Goal: Task Accomplishment & Management: Complete application form

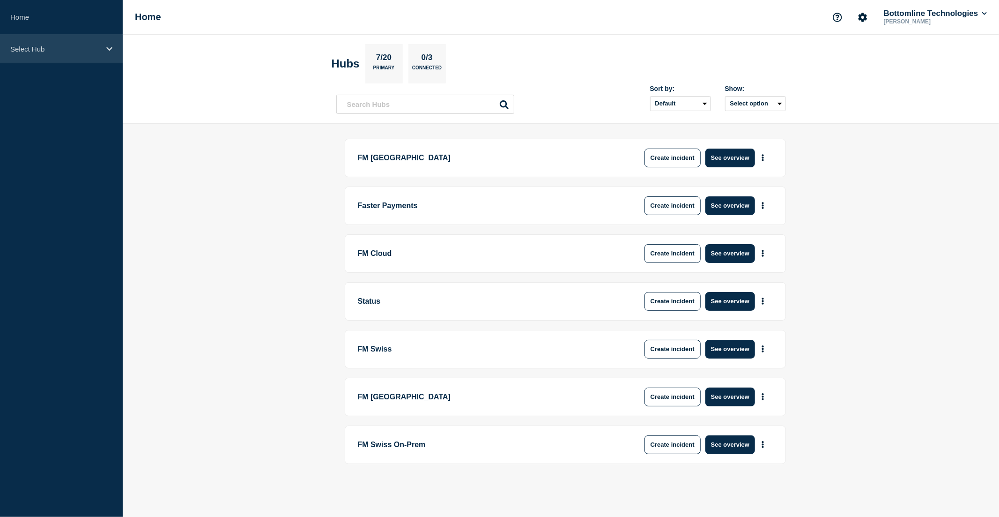
click at [44, 47] on p "Select Hub" at bounding box center [55, 49] width 90 height 8
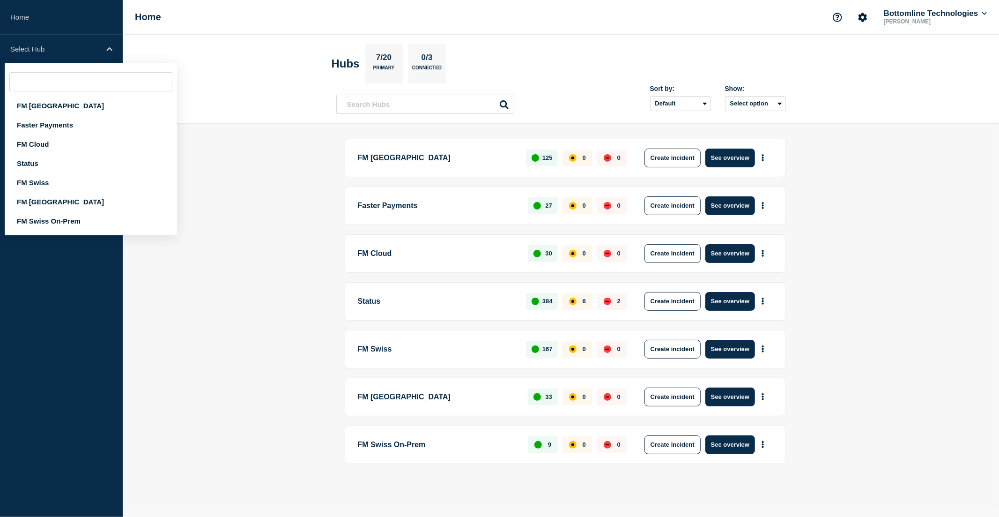
click at [226, 77] on header "Hubs 7/20 Primary 0/3 Connected Sort by: Default Last added Last updated Most a…" at bounding box center [561, 79] width 876 height 89
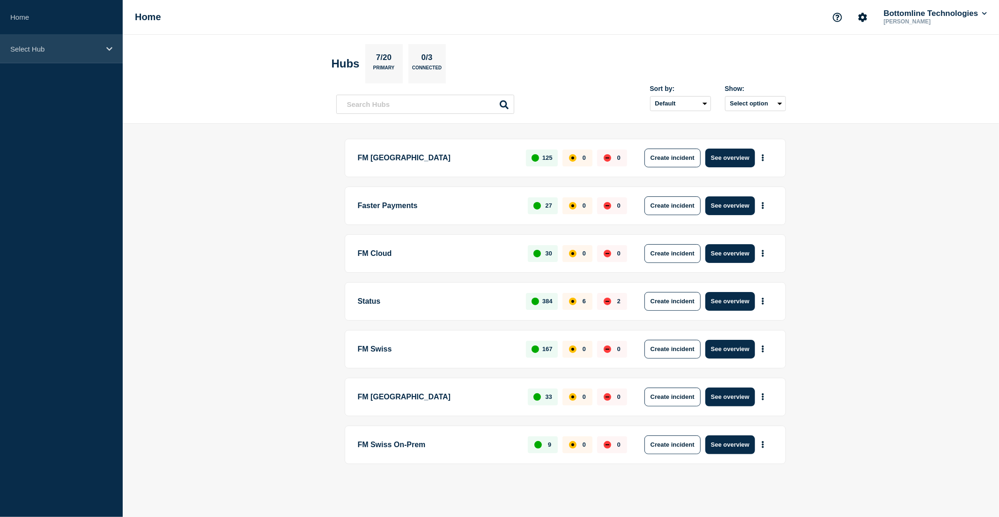
click at [44, 57] on div "Select Hub" at bounding box center [61, 49] width 123 height 29
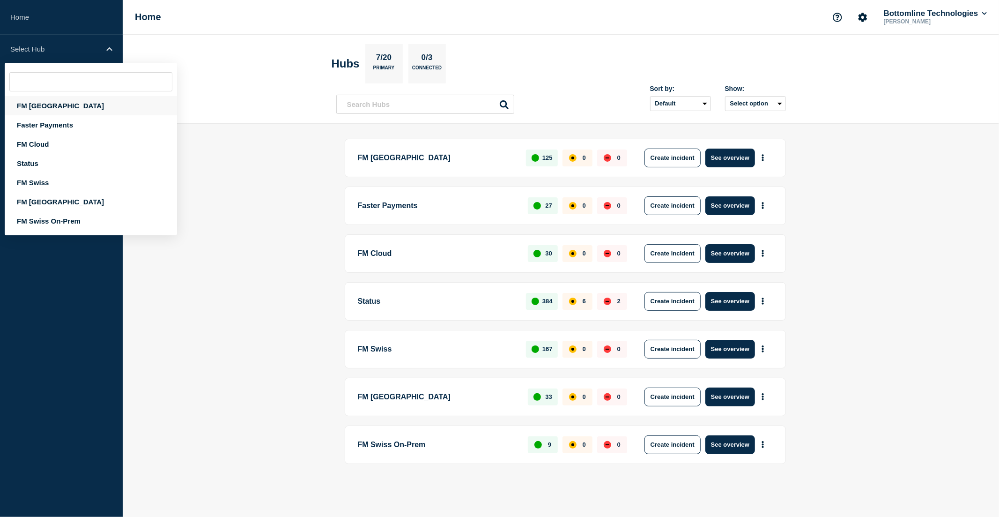
click at [59, 101] on div "FM [GEOGRAPHIC_DATA]" at bounding box center [91, 105] width 172 height 19
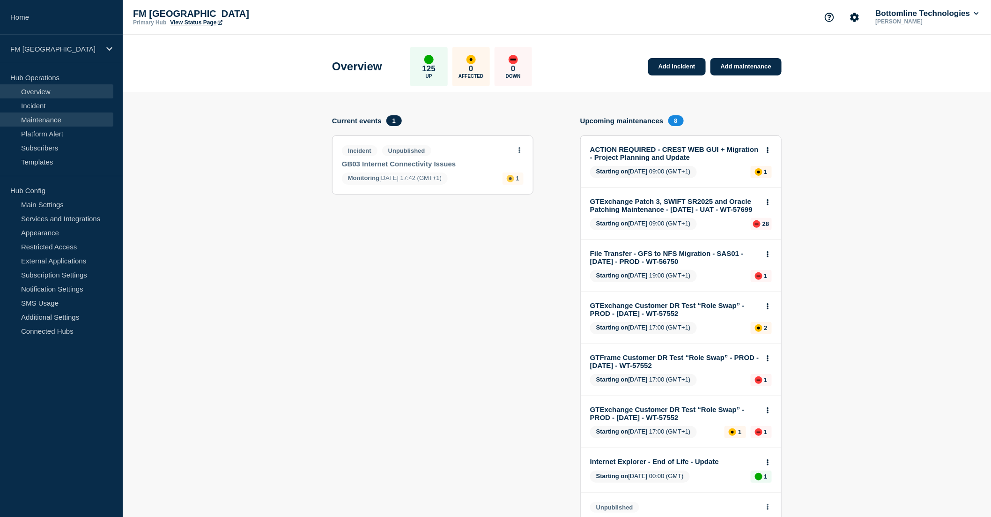
click at [52, 121] on link "Maintenance" at bounding box center [56, 119] width 113 height 14
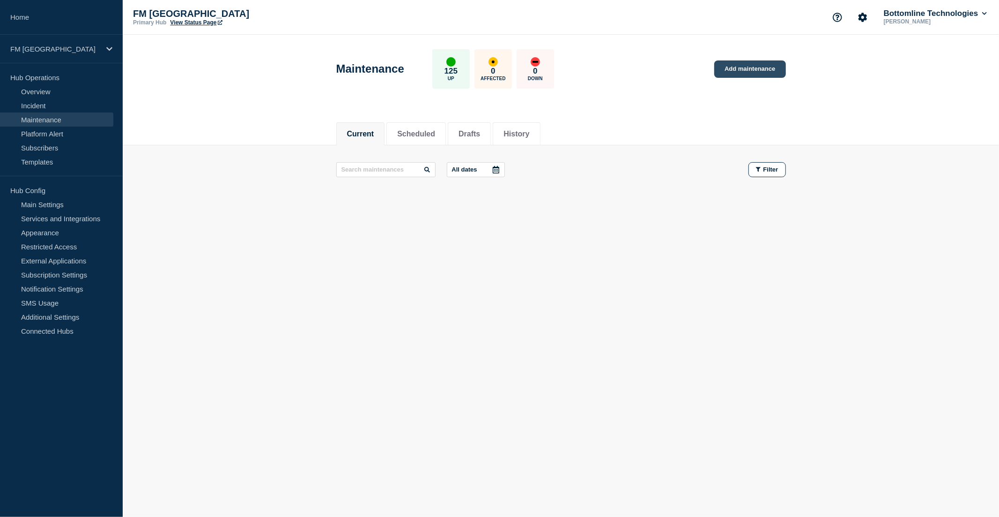
click at [755, 67] on link "Add maintenance" at bounding box center [749, 68] width 71 height 17
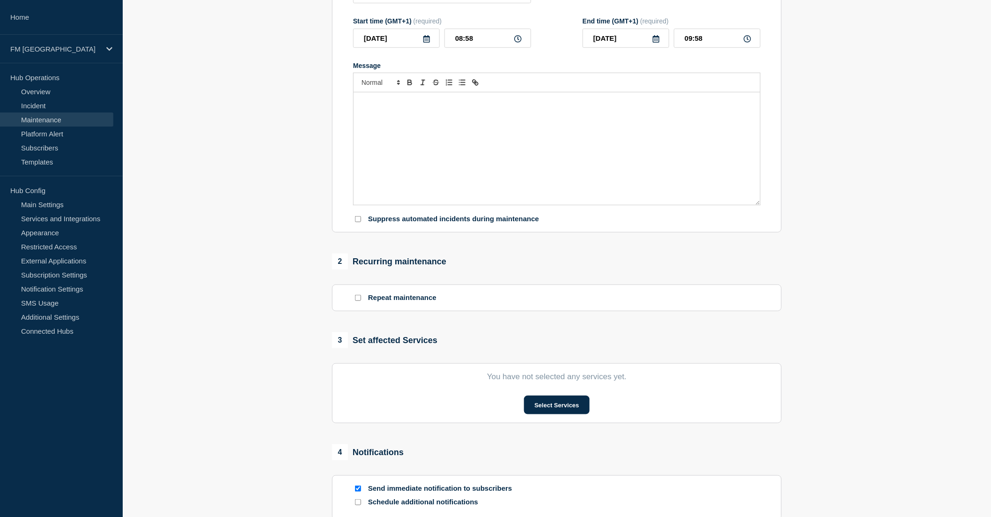
scroll to position [156, 0]
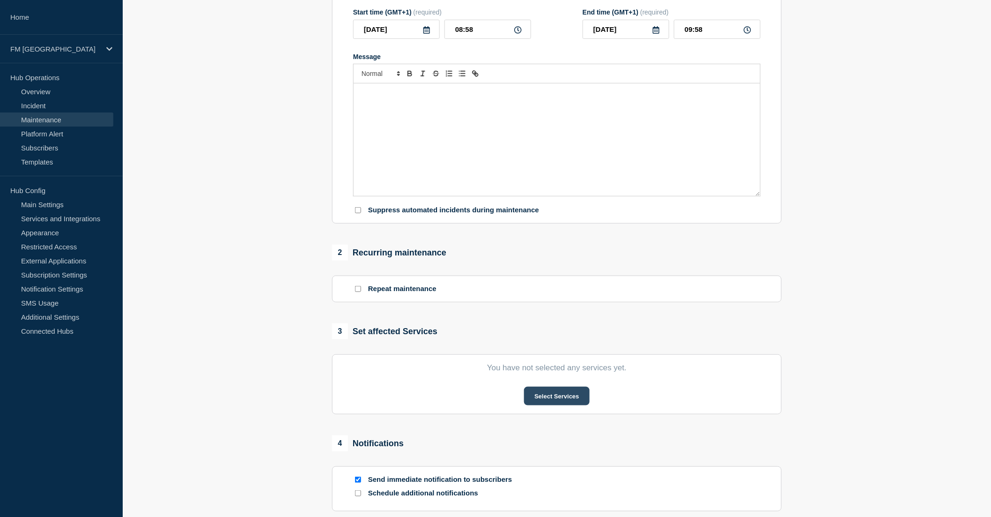
click at [555, 401] on button "Select Services" at bounding box center [556, 395] width 65 height 19
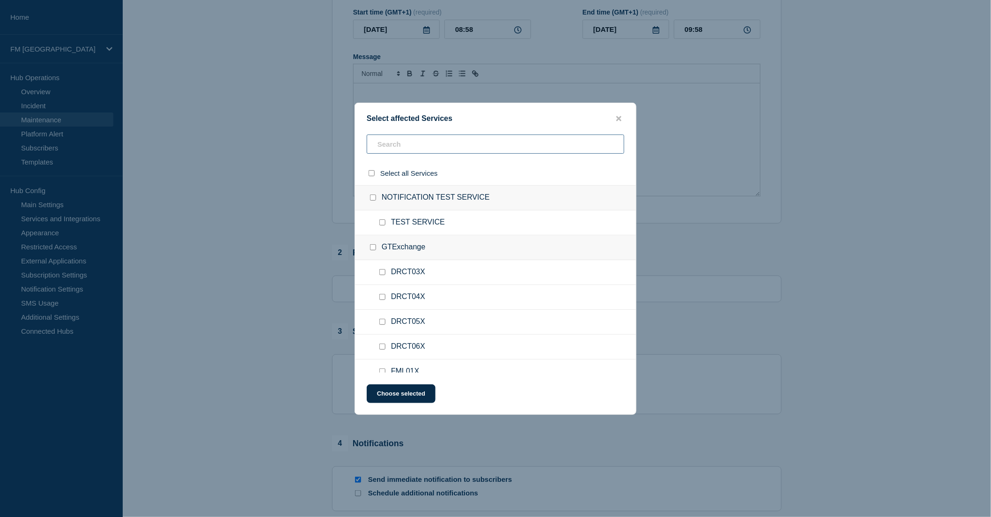
click at [419, 147] on input "text" at bounding box center [496, 143] width 258 height 19
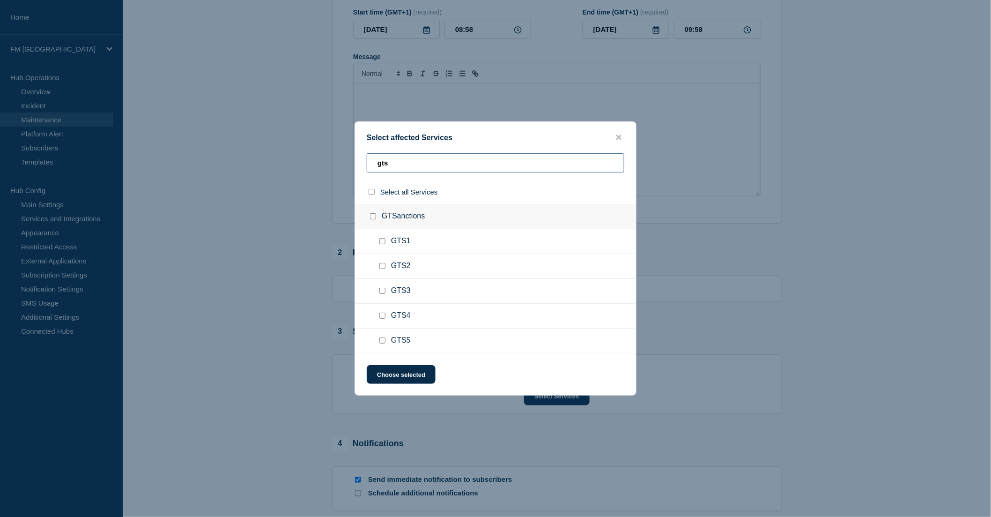
type input "gts"
click at [382, 244] on input "GTS1 checkbox" at bounding box center [382, 241] width 6 height 6
checkbox input "true"
click at [383, 268] on input "GTS2 checkbox" at bounding box center [382, 266] width 6 height 6
checkbox input "true"
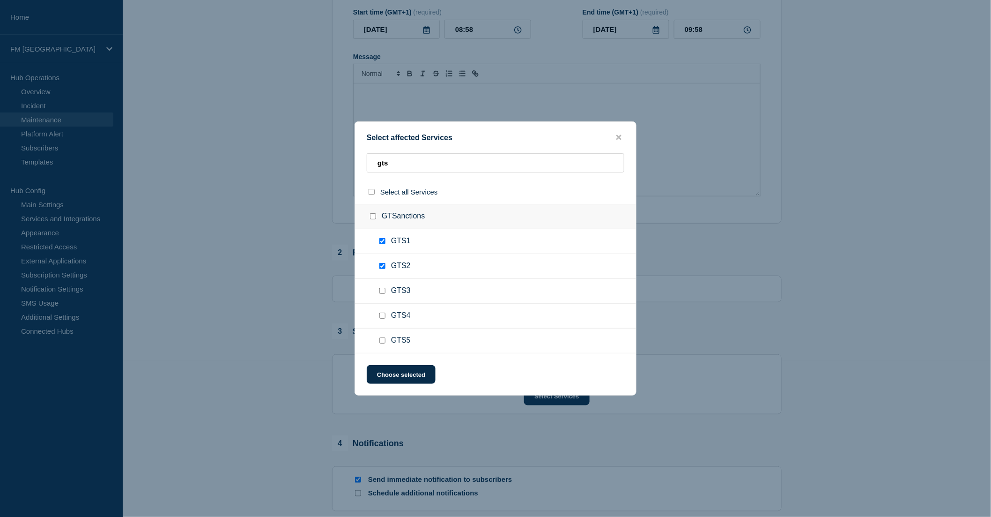
drag, startPoint x: 383, startPoint y: 292, endPoint x: 385, endPoint y: 300, distance: 8.1
click at [385, 293] on input "GTS3 checkbox" at bounding box center [382, 291] width 6 height 6
checkbox input "true"
click at [382, 316] on input "GTS4 checkbox" at bounding box center [382, 315] width 6 height 6
checkbox input "true"
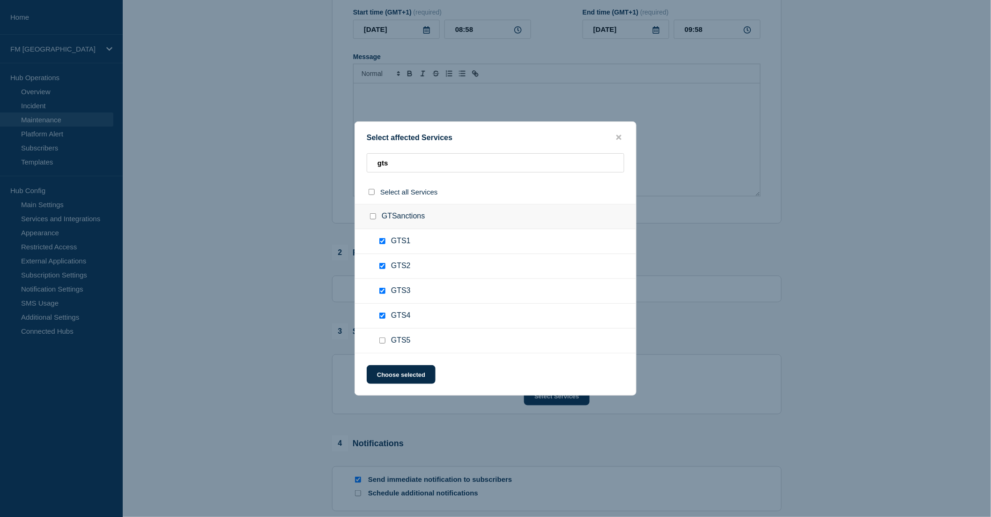
click at [381, 340] on input "GTS5 checkbox" at bounding box center [382, 340] width 6 height 6
checkbox input "true"
drag, startPoint x: 401, startPoint y: 160, endPoint x: 375, endPoint y: 163, distance: 26.4
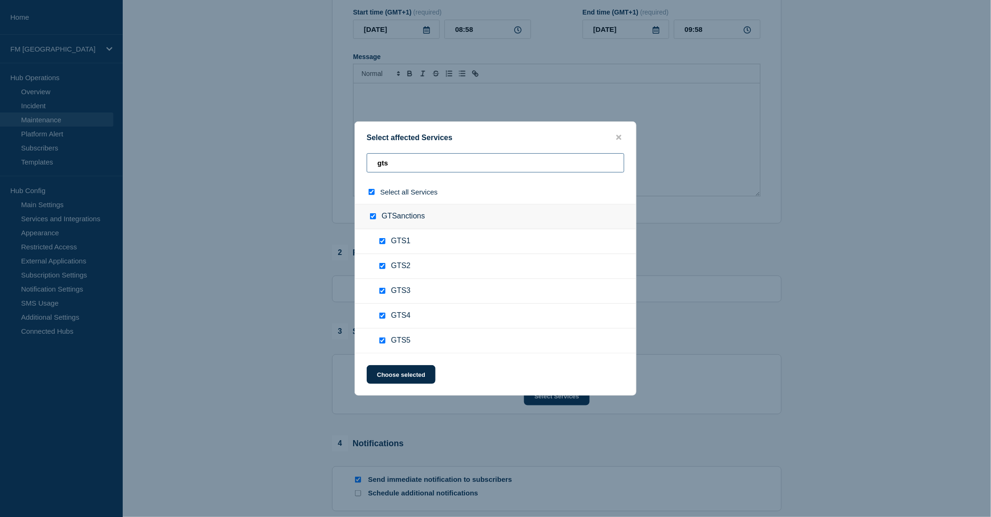
click at [375, 163] on input "gts" at bounding box center [496, 162] width 258 height 19
checkbox input "false"
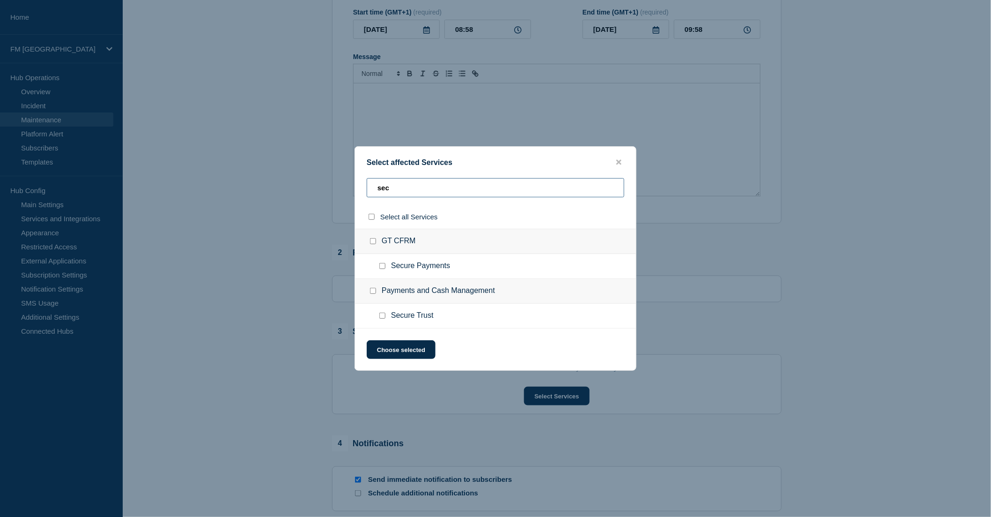
type input "sec"
click at [383, 267] on input "Secure Payments checkbox" at bounding box center [382, 266] width 6 height 6
checkbox input "true"
click at [382, 352] on button "Choose selected" at bounding box center [401, 349] width 69 height 19
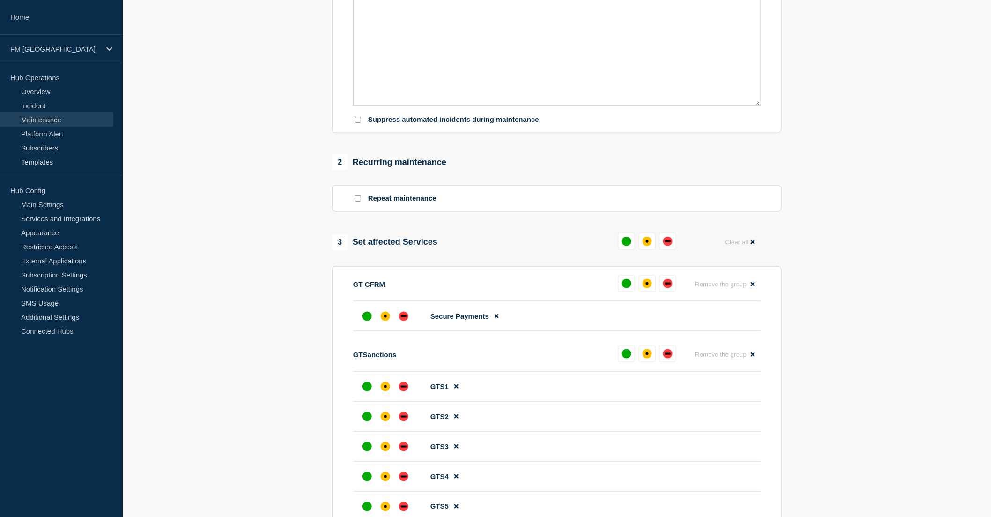
scroll to position [260, 0]
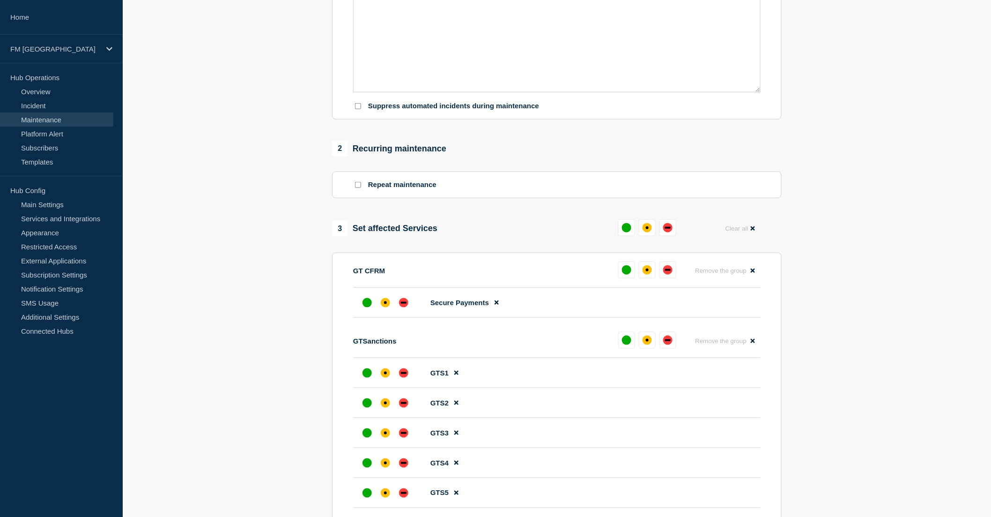
click at [675, 233] on button at bounding box center [667, 227] width 17 height 17
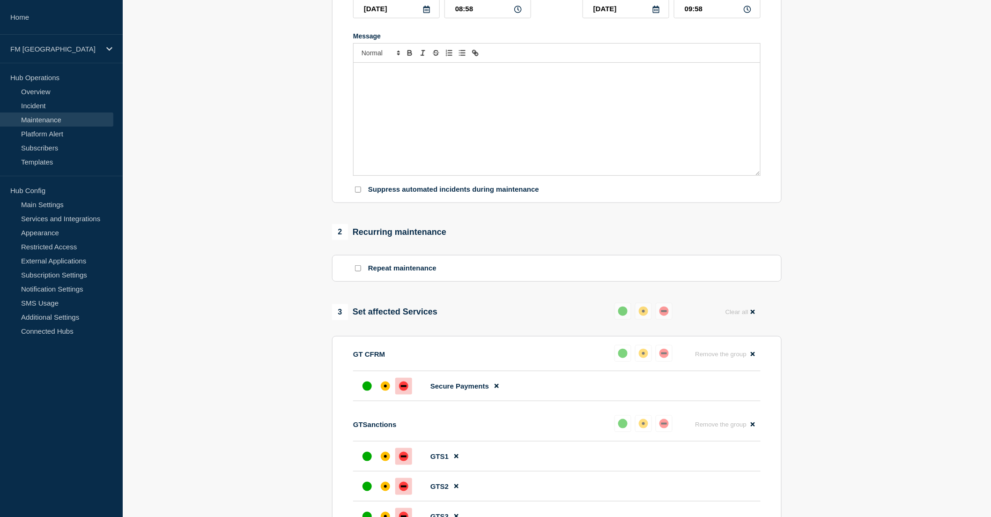
scroll to position [0, 0]
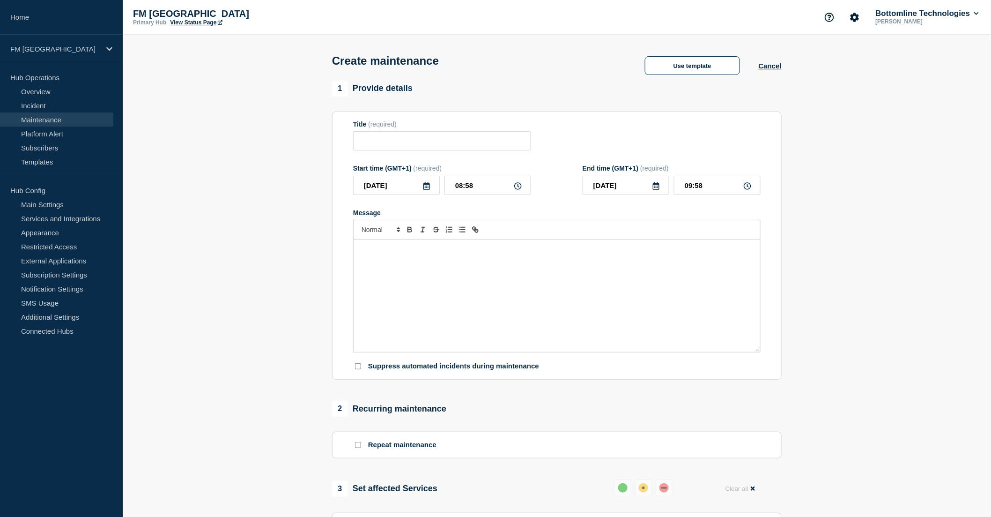
click at [430, 190] on icon at bounding box center [426, 185] width 7 height 7
click at [399, 245] on div "2" at bounding box center [396, 243] width 13 height 13
type input "2025-09-02"
drag, startPoint x: 481, startPoint y: 191, endPoint x: 451, endPoint y: 189, distance: 30.0
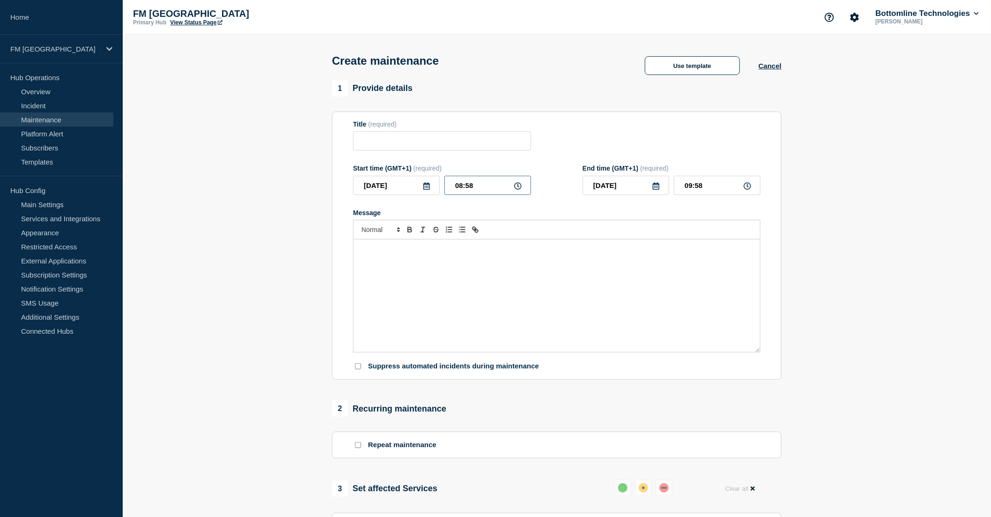
click at [451, 189] on input "08:58" at bounding box center [487, 185] width 87 height 19
type input "09:00"
click at [689, 186] on input "10:00" at bounding box center [717, 185] width 87 height 19
type input "12:00"
click at [462, 286] on div "Message" at bounding box center [557, 295] width 407 height 112
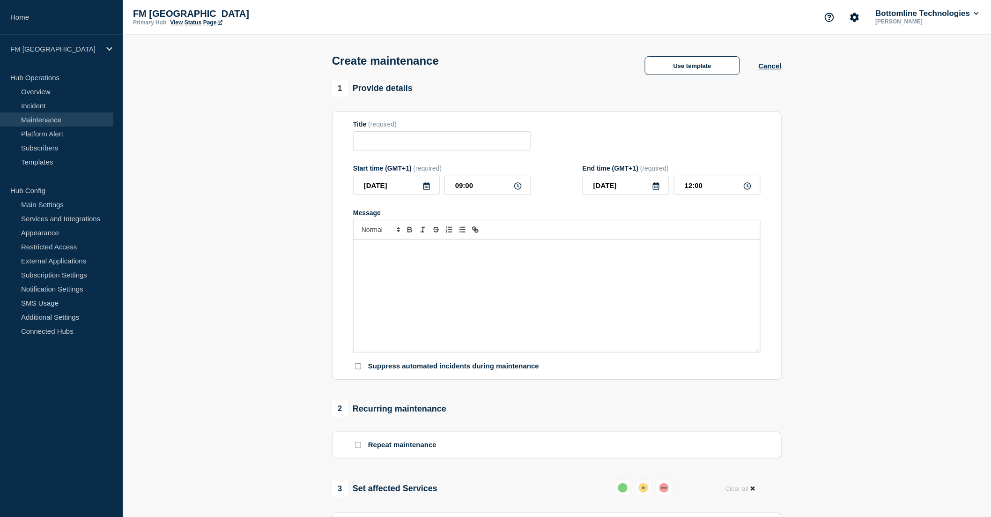
click at [395, 269] on div "Message" at bounding box center [557, 295] width 407 height 112
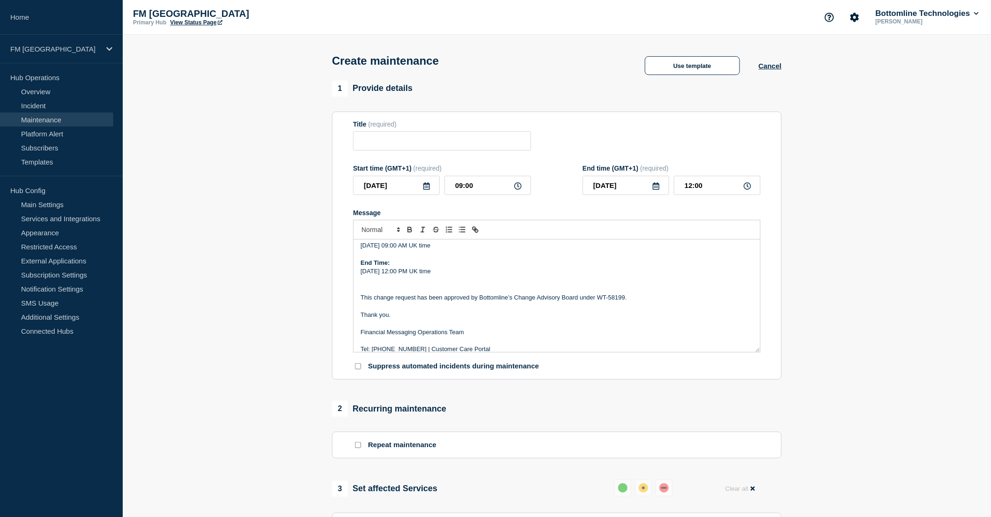
scroll to position [123, 0]
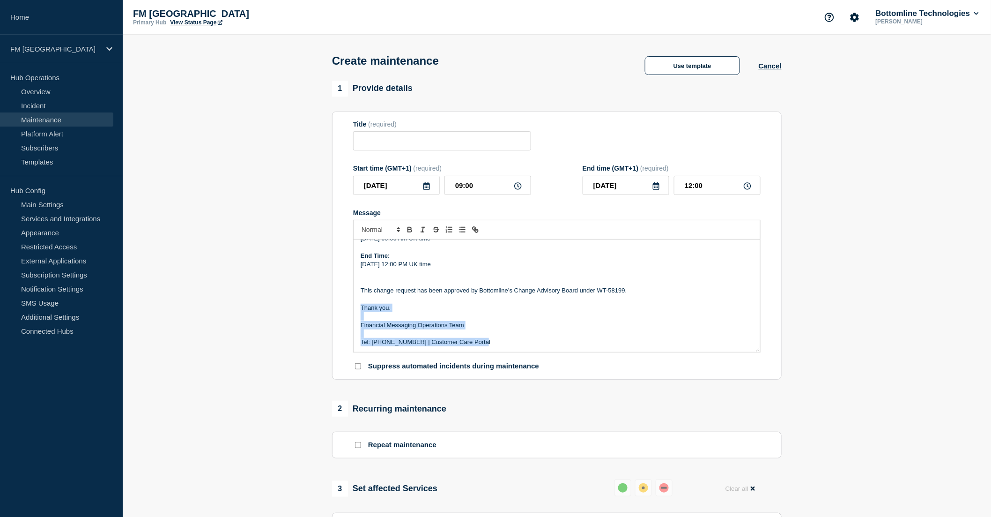
drag, startPoint x: 486, startPoint y: 344, endPoint x: 357, endPoint y: 310, distance: 132.8
click at [357, 310] on div "Maintenance Notification On Tuesday 02th of September, Bottomline will be perfo…" at bounding box center [557, 295] width 407 height 112
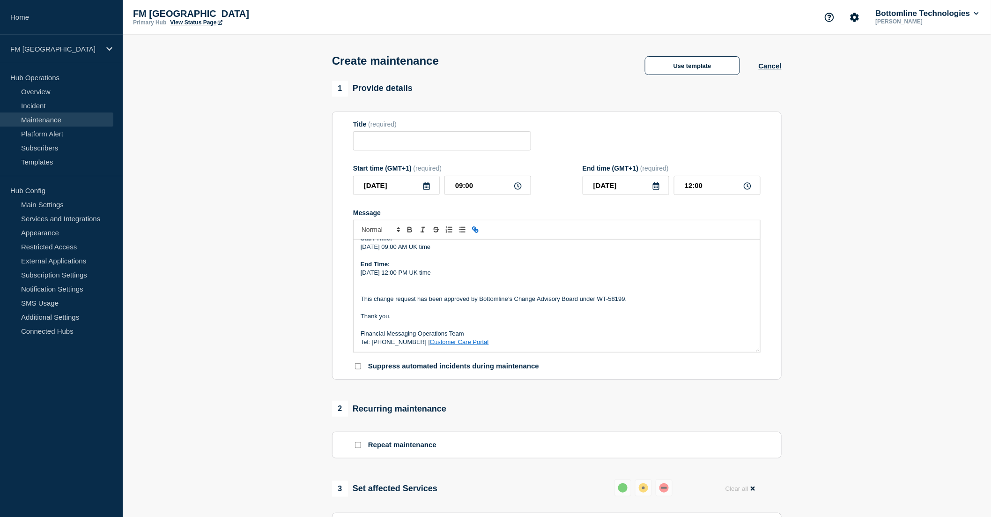
scroll to position [115, 0]
click at [396, 286] on p "Message" at bounding box center [557, 281] width 392 height 8
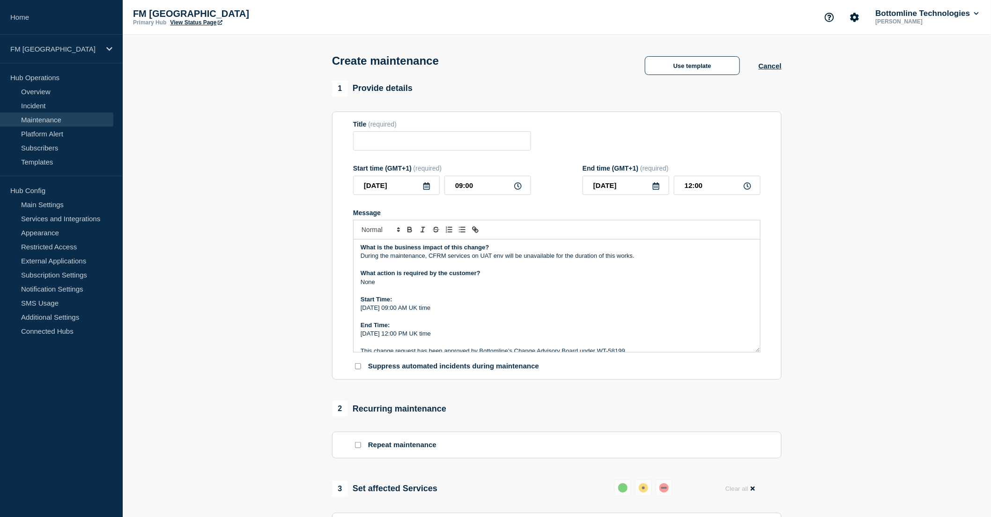
drag, startPoint x: 453, startPoint y: 336, endPoint x: 356, endPoint y: 298, distance: 104.1
click at [356, 298] on div "Maintenance Notification On Tuesday 02th of September, Bottomline will be perfo…" at bounding box center [557, 295] width 407 height 112
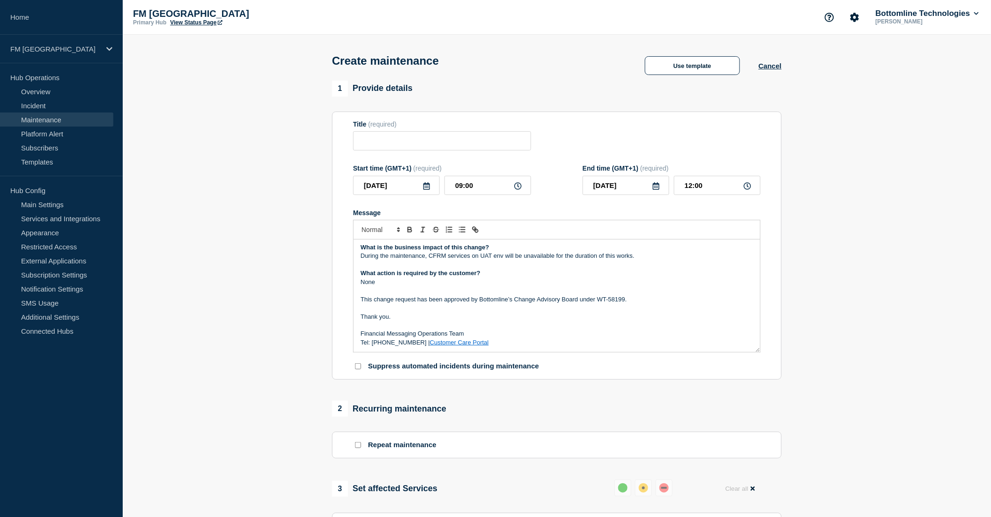
scroll to position [0, 0]
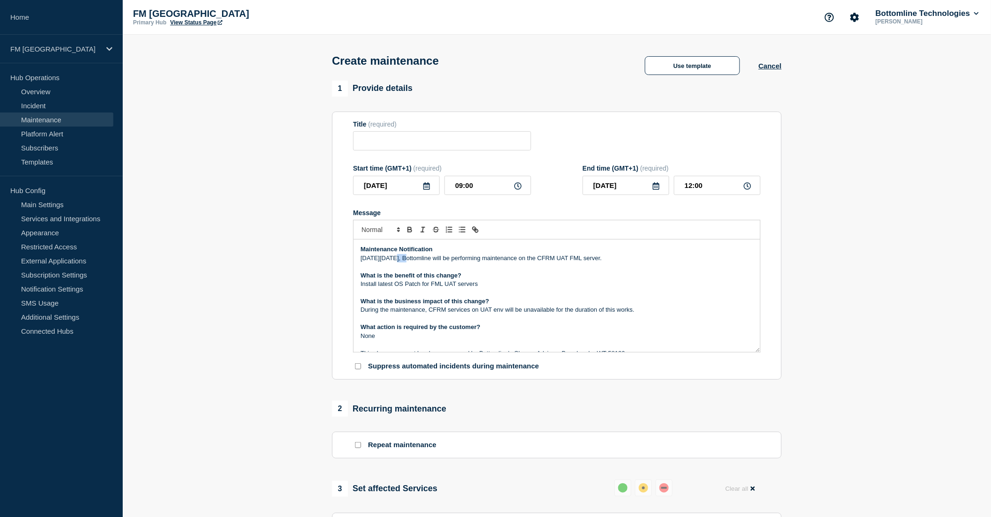
drag, startPoint x: 404, startPoint y: 259, endPoint x: 395, endPoint y: 260, distance: 9.4
click at [395, 260] on p "On Tuesday 02th of September, Bottomline will be performing maintenance on the …" at bounding box center [557, 258] width 392 height 8
drag, startPoint x: 371, startPoint y: 260, endPoint x: 443, endPoint y: 256, distance: 72.2
click at [443, 256] on p "On Tuesday 2nd of September, Bottomline will be performing maintenance on the C…" at bounding box center [557, 258] width 392 height 8
click at [609, 258] on p "On Tuesday 2nd of September , Bottomline will be performing maintenance on the …" at bounding box center [557, 258] width 392 height 8
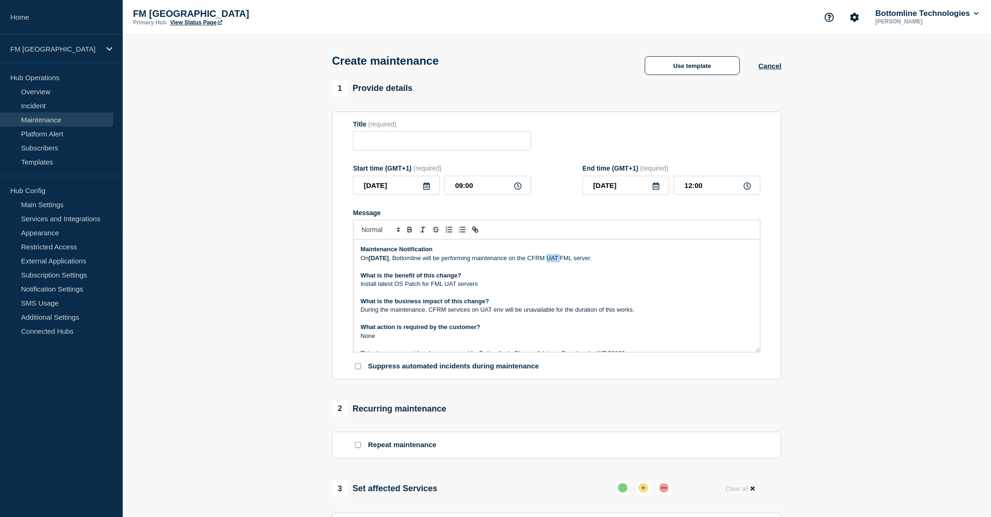
click at [609, 258] on p "On Tuesday 2nd of September , Bottomline will be performing maintenance on the …" at bounding box center [557, 258] width 392 height 8
click at [479, 284] on p "Install latest OS Patch for FML UAT servers" at bounding box center [557, 284] width 392 height 8
click at [442, 248] on p "Maintenance Notification" at bounding box center [557, 249] width 392 height 8
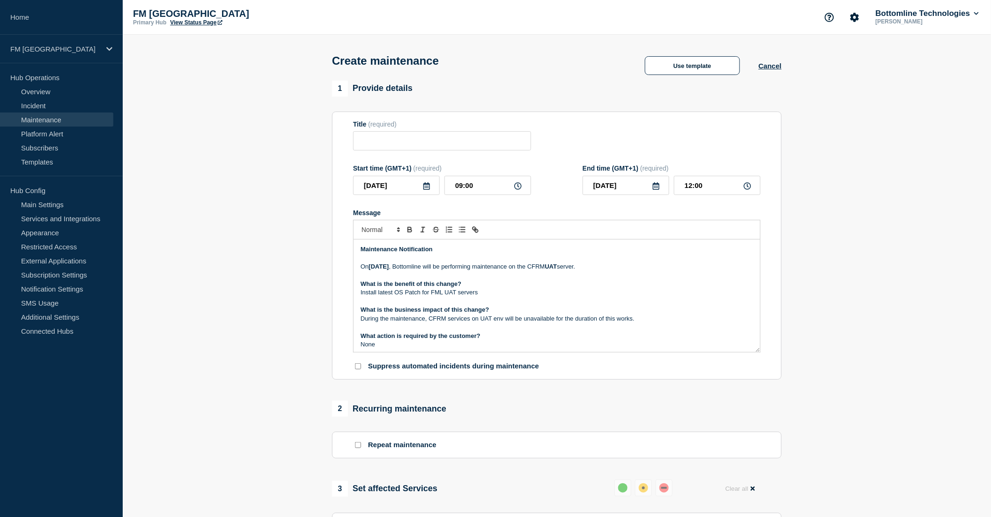
click at [438, 296] on p "Install latest OS Patch for FML UAT servers" at bounding box center [557, 292] width 392 height 8
click at [503, 319] on p "During the maintenance, CFRM services on UAT env will be unavailable for the du…" at bounding box center [557, 318] width 392 height 8
click at [662, 318] on p "During the maintenance, CFRM services on UAT environment will be unavailable fo…" at bounding box center [557, 318] width 392 height 8
drag, startPoint x: 662, startPoint y: 319, endPoint x: 578, endPoint y: 318, distance: 83.4
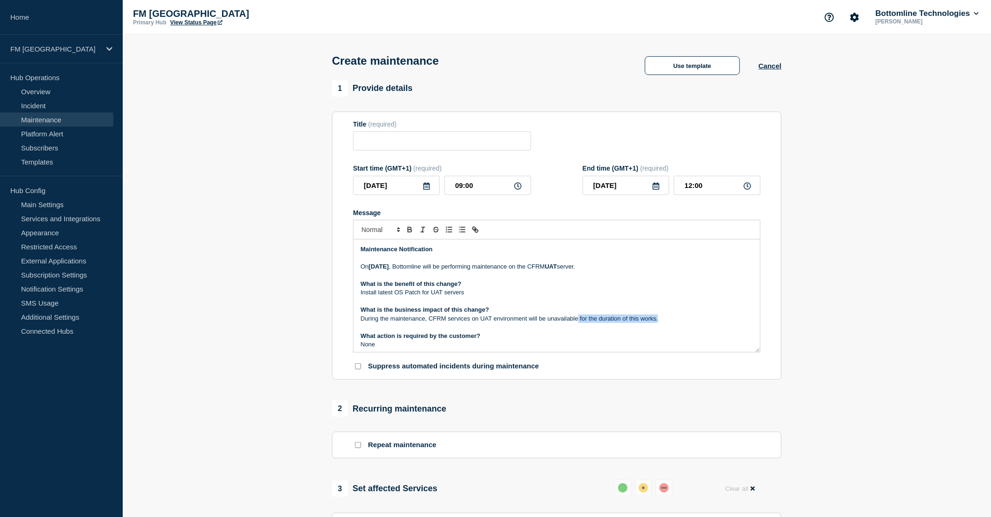
click at [578, 318] on p "During the maintenance, CFRM services on UAT environment will be unavailable fo…" at bounding box center [557, 318] width 392 height 8
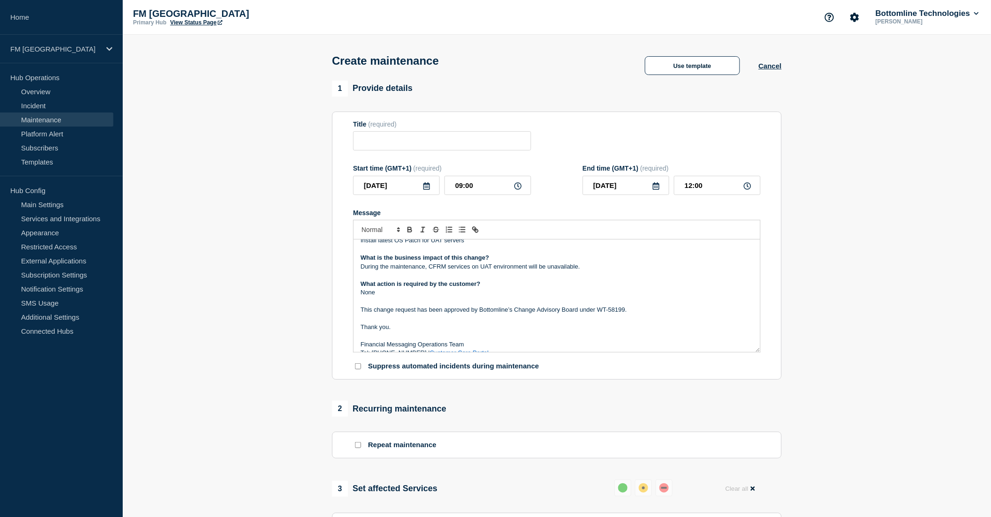
click at [632, 310] on p "This change request has been approved by Bottomline’s Change Advisory Board und…" at bounding box center [557, 309] width 392 height 8
click at [270, 146] on section "1 Provide details Title (required) Start time (GMT+1) (required) 2025-09-02 09:…" at bounding box center [557, 525] width 868 height 889
click at [503, 284] on p "What action is required by the customer?" at bounding box center [557, 284] width 392 height 8
click at [423, 296] on p "None" at bounding box center [557, 292] width 392 height 8
click at [642, 312] on p "This change request has been approved by Bottomline’s Change Advisory Board und…" at bounding box center [557, 309] width 392 height 8
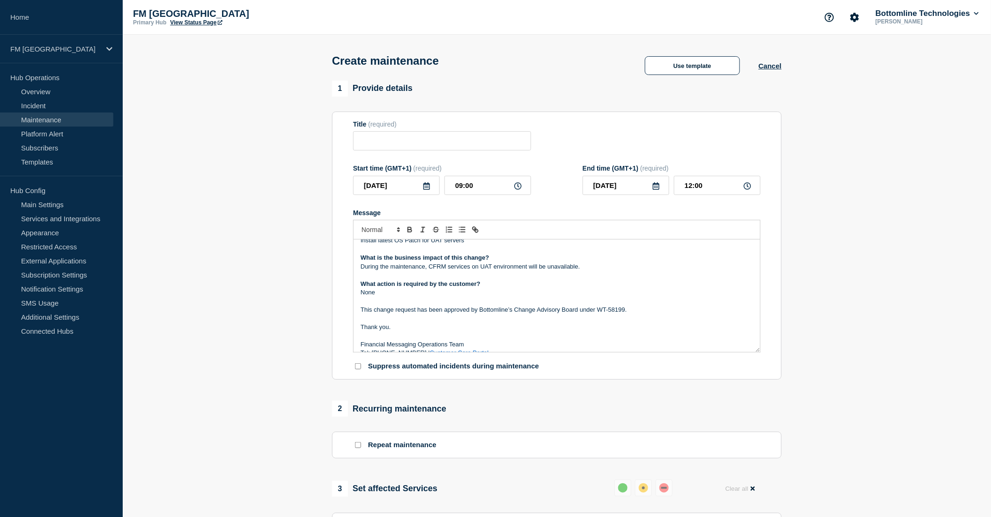
scroll to position [0, 0]
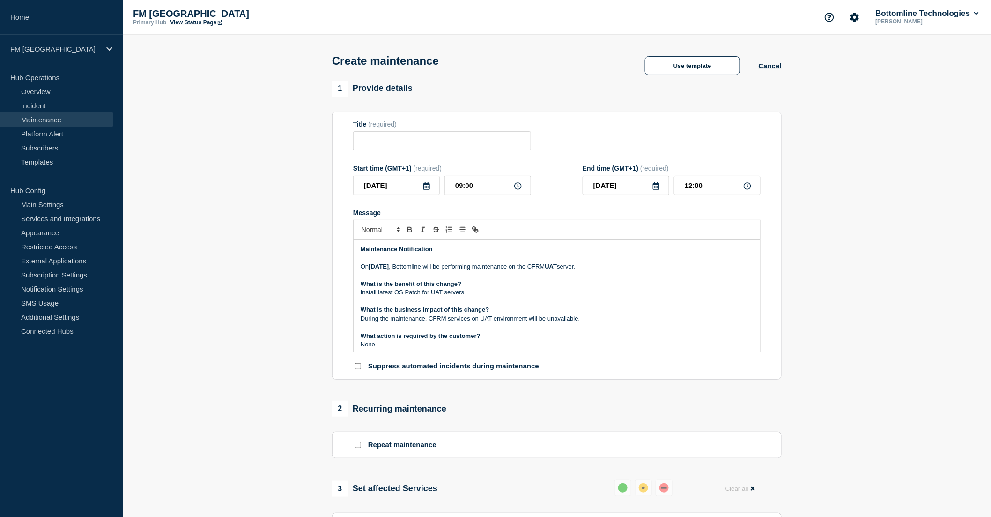
click at [514, 301] on p "Message" at bounding box center [557, 301] width 392 height 8
click at [376, 148] on input "Title" at bounding box center [442, 140] width 178 height 19
paste input "CFRM - Oracle DB Patch - PROD - [DATE] - WT-51030"
click at [424, 141] on input "CFRM - Oracle DB Patch - PROD - [DATE] - WT-51030" at bounding box center [442, 140] width 178 height 19
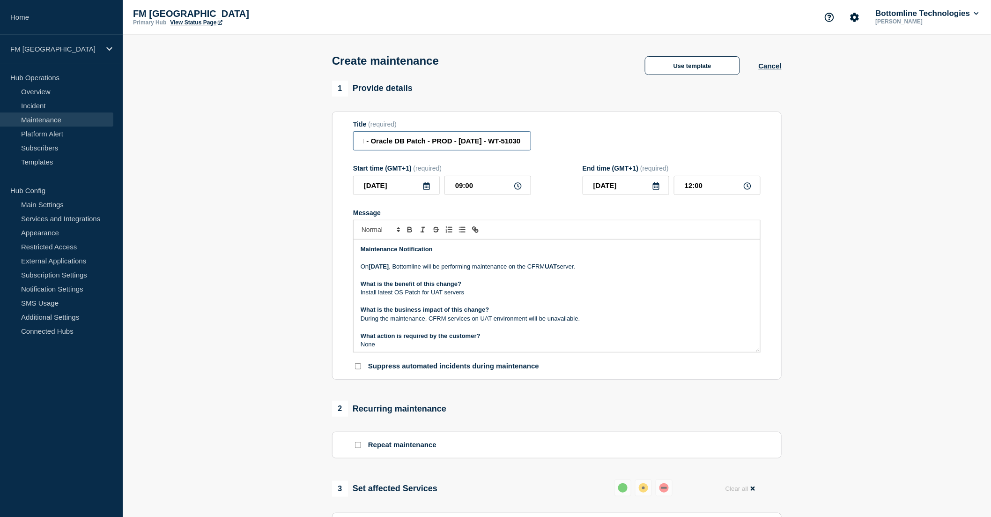
click at [424, 141] on input "CFRM - Oracle DB Patch - PROD - [DATE] - WT-51030" at bounding box center [442, 140] width 178 height 19
click at [530, 142] on input "CFRM - Oracle DB Patch - UAT - 02/SEP/2025 - WT-51030" at bounding box center [442, 140] width 178 height 19
click at [511, 143] on input "CFRM - Oracle DB Patch - UAT - 02/SEP/2025 - WT-51030" at bounding box center [442, 140] width 178 height 19
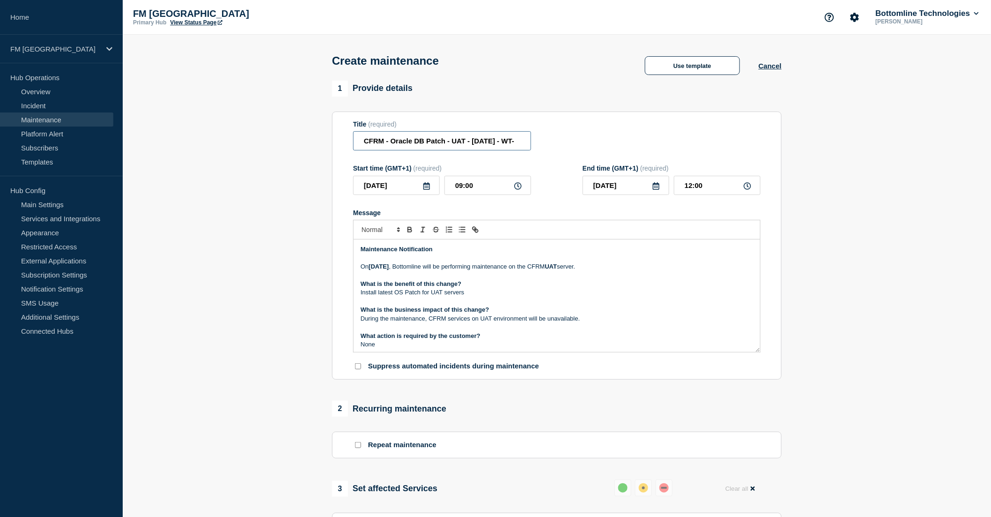
paste input "58199"
drag, startPoint x: 419, startPoint y: 142, endPoint x: 338, endPoint y: 142, distance: 81.0
click at [338, 142] on section "Title (required) CFRM - Oracle DB Patch - UAT - 02/SEP/2025 - WT-58199 Start ti…" at bounding box center [557, 245] width 450 height 268
click at [408, 141] on input "CFRM - Oracle DB Patch - UAT - 02/SEP/2025 - WT-58199" at bounding box center [442, 140] width 178 height 19
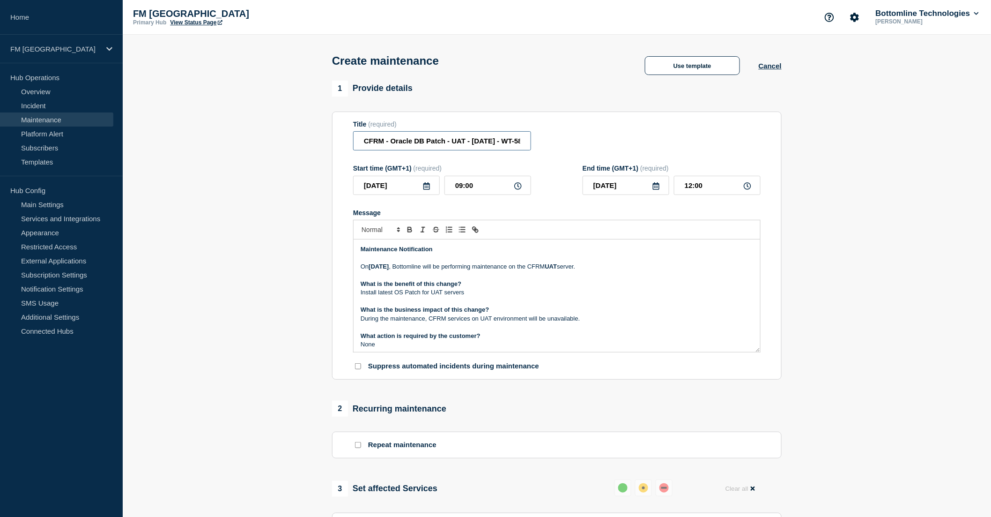
drag, startPoint x: 423, startPoint y: 143, endPoint x: 392, endPoint y: 143, distance: 31.4
click at [392, 143] on input "CFRM - Oracle DB Patch - UAT - 02/SEP/2025 - WT-58199" at bounding box center [442, 140] width 178 height 19
click at [400, 142] on input "CFRM - O Patch - UAT - 02/SEP/2025 - WT-58199" at bounding box center [442, 140] width 178 height 19
type input "CFRM - OS Upgrade - UAT - 02/SEP/2025 - WT-58199"
click at [555, 307] on p "What is the business impact of this change?" at bounding box center [557, 309] width 392 height 8
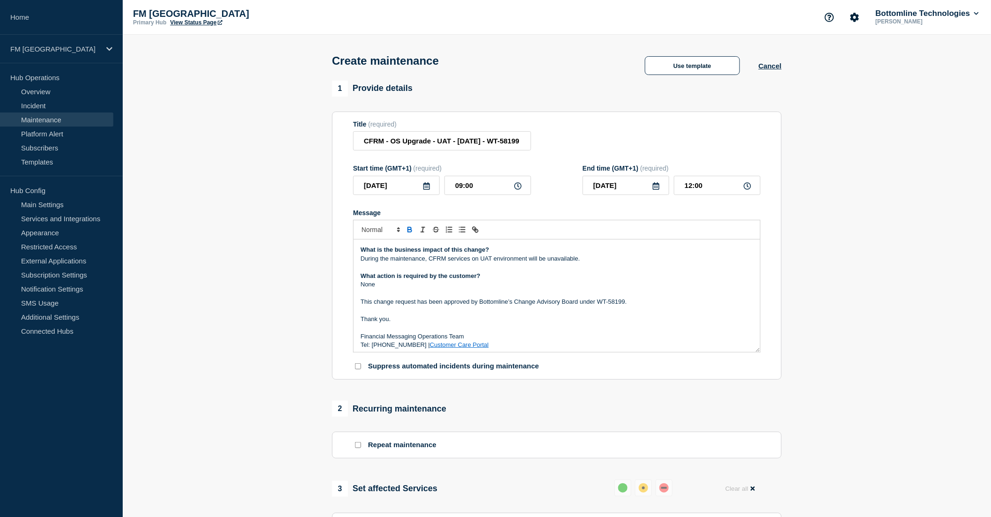
scroll to position [63, 0]
click at [460, 342] on link "Customer Care Portal" at bounding box center [459, 341] width 59 height 7
click at [467, 314] on p "Thank you." at bounding box center [557, 316] width 392 height 8
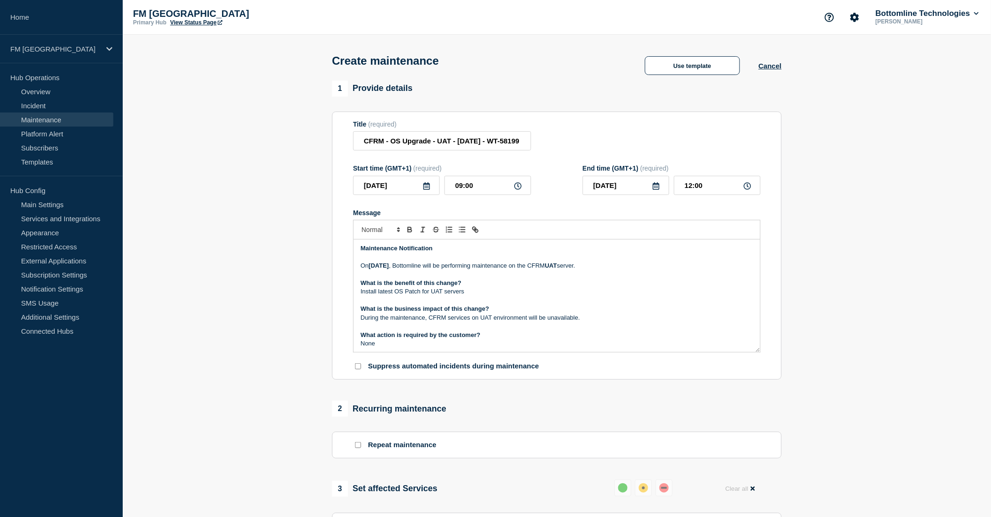
scroll to position [0, 0]
click at [495, 288] on p "What is the benefit of this change?" at bounding box center [557, 284] width 392 height 8
click at [479, 288] on p "What is the benefit of this change?" at bounding box center [557, 284] width 392 height 8
click at [476, 296] on p "Install latest OS Patch for UAT servers" at bounding box center [557, 292] width 392 height 8
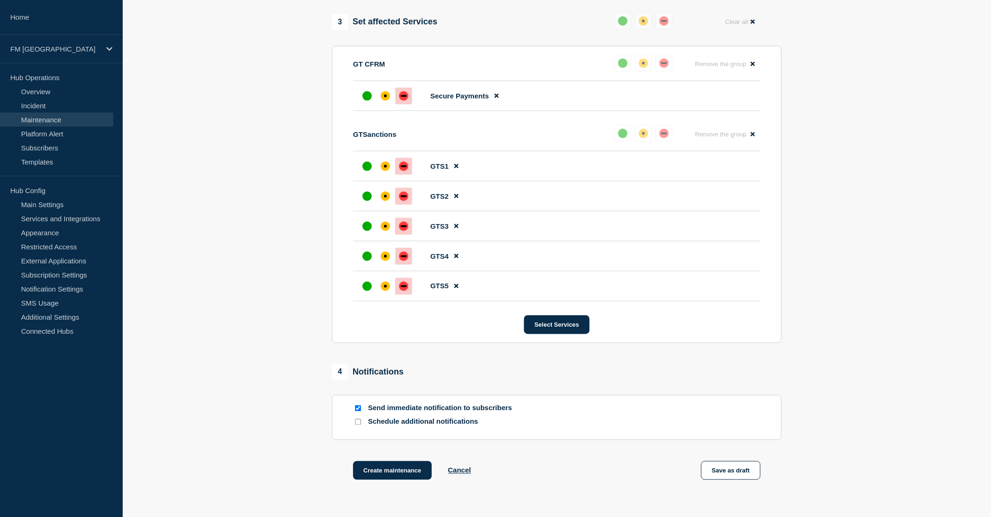
scroll to position [542, 0]
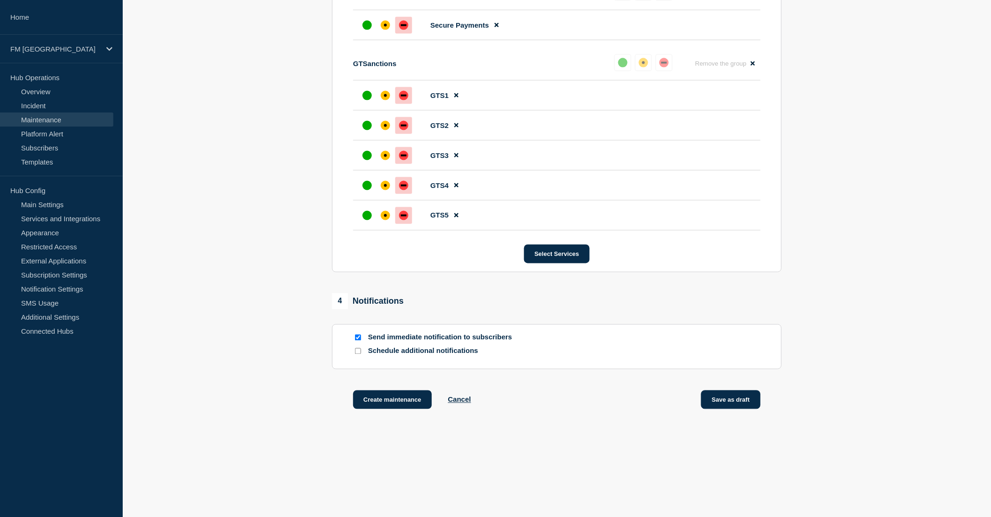
click at [735, 403] on button "Save as draft" at bounding box center [730, 399] width 59 height 19
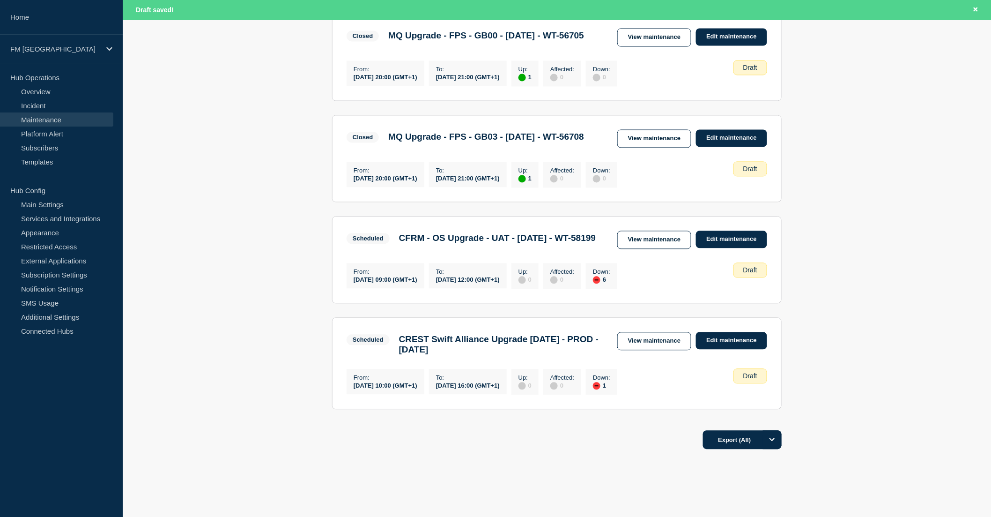
scroll to position [728, 0]
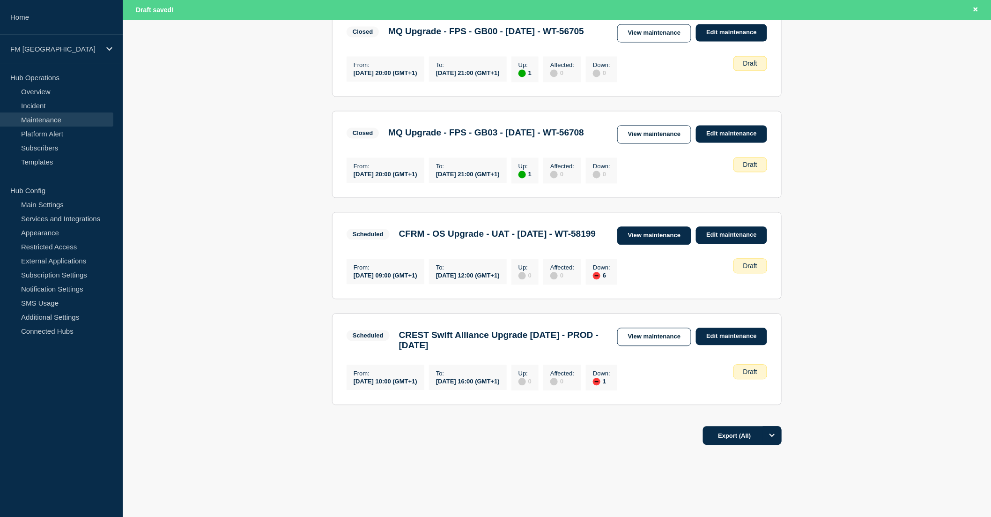
click at [636, 245] on link "View maintenance" at bounding box center [654, 236] width 74 height 18
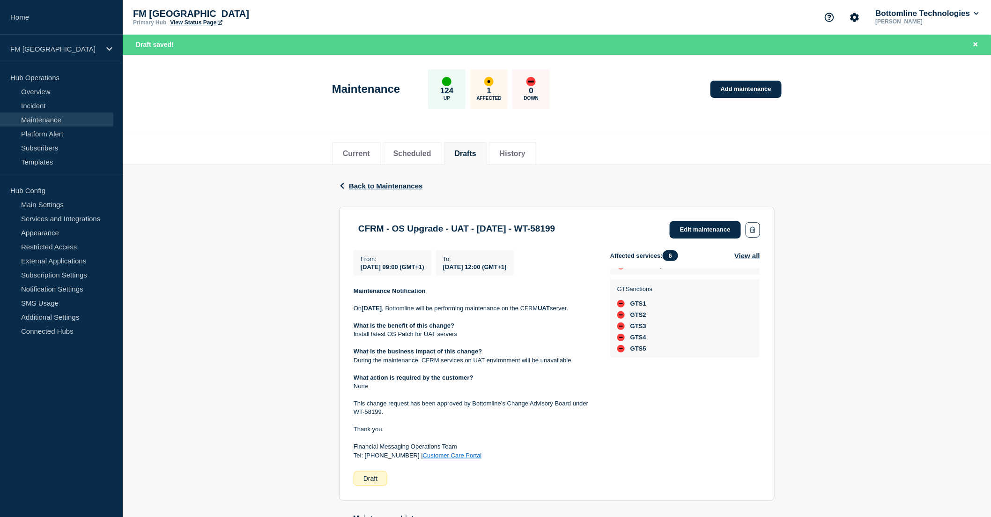
scroll to position [52, 0]
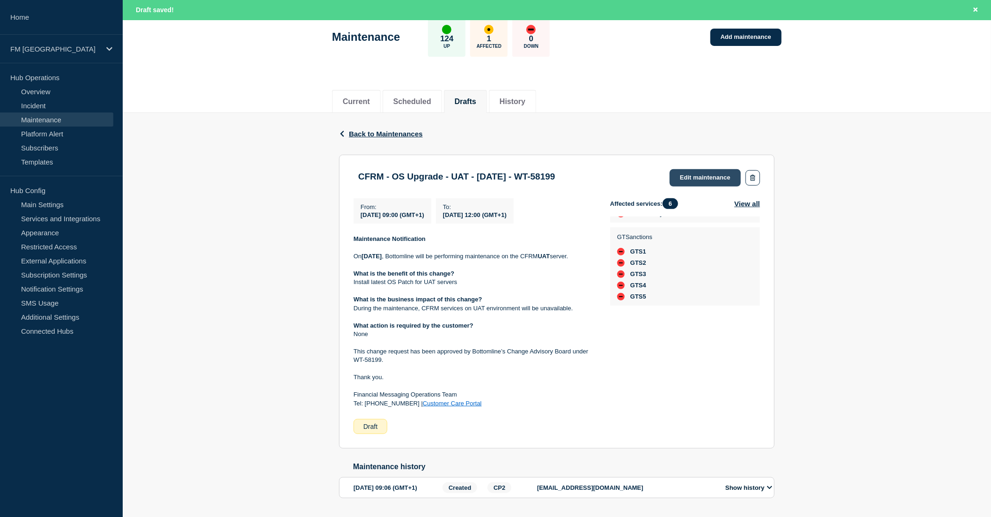
click at [694, 174] on link "Edit maintenance" at bounding box center [705, 177] width 71 height 17
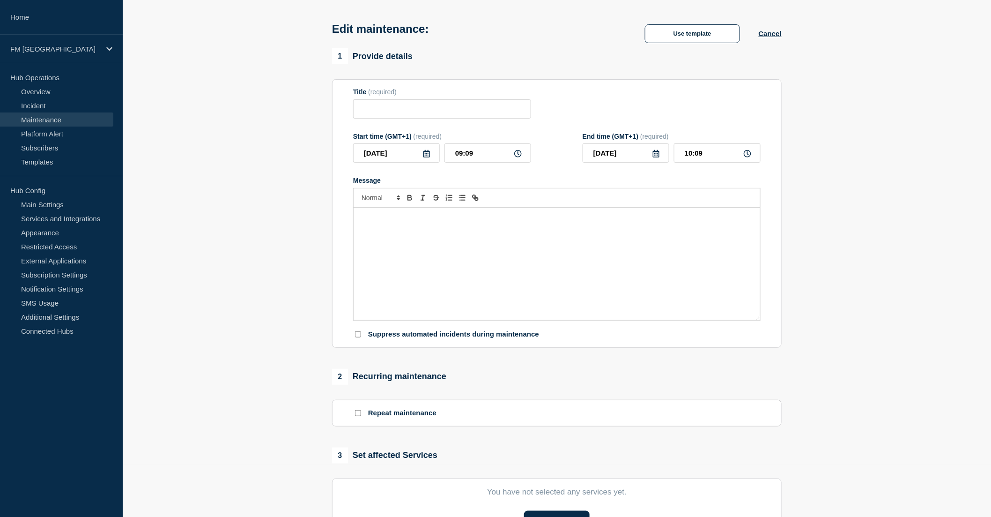
type input "CFRM - OS Upgrade - UAT - 02/SEP/2025 - WT-58199"
type input "2025-09-02"
type input "09:00"
type input "2025-09-02"
type input "12:00"
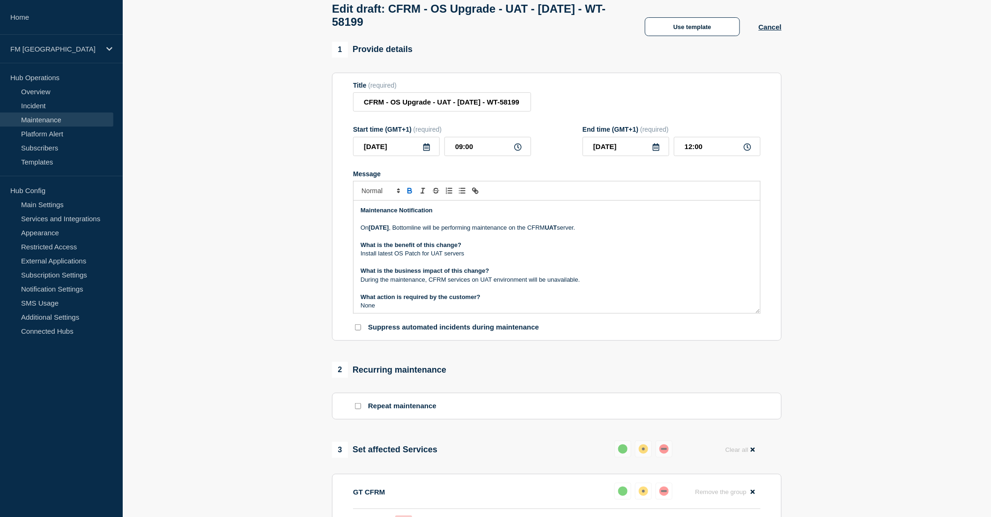
click at [511, 232] on p "On Tuesday 2nd of September , Bottomline will be performing maintenance on the …" at bounding box center [557, 227] width 392 height 8
click at [670, 232] on p "On Tuesday 2nd of September , Bottomline will be perform technical maintenance …" at bounding box center [557, 227] width 392 height 8
click at [652, 232] on p "On Tuesday 2nd of September , Bottomline will be perform technical maintenance …" at bounding box center [557, 227] width 392 height 8
click at [498, 254] on p "Install latest OS Patch for UAT servers" at bounding box center [557, 253] width 392 height 8
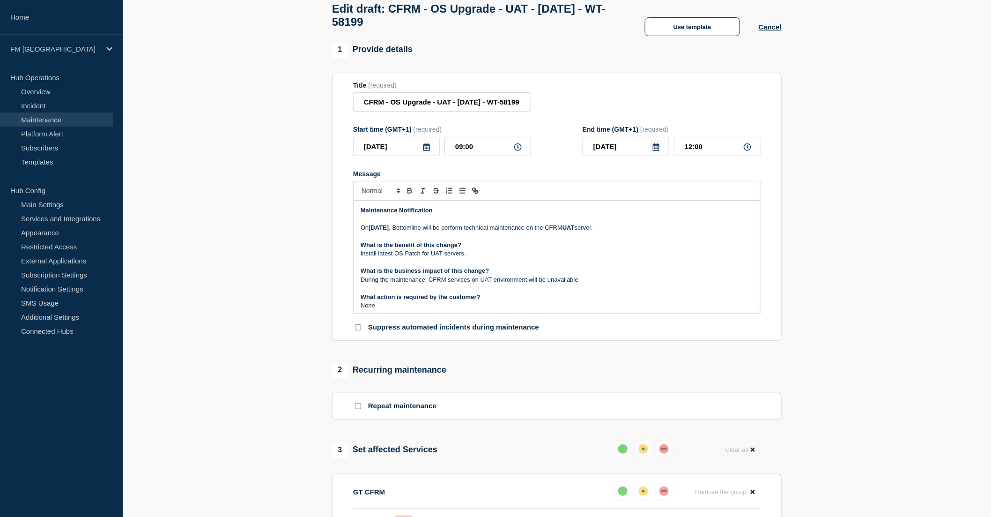
click at [654, 232] on p "On Tuesday 2nd of September , Bottomline will be perform technical maintenance …" at bounding box center [557, 227] width 392 height 8
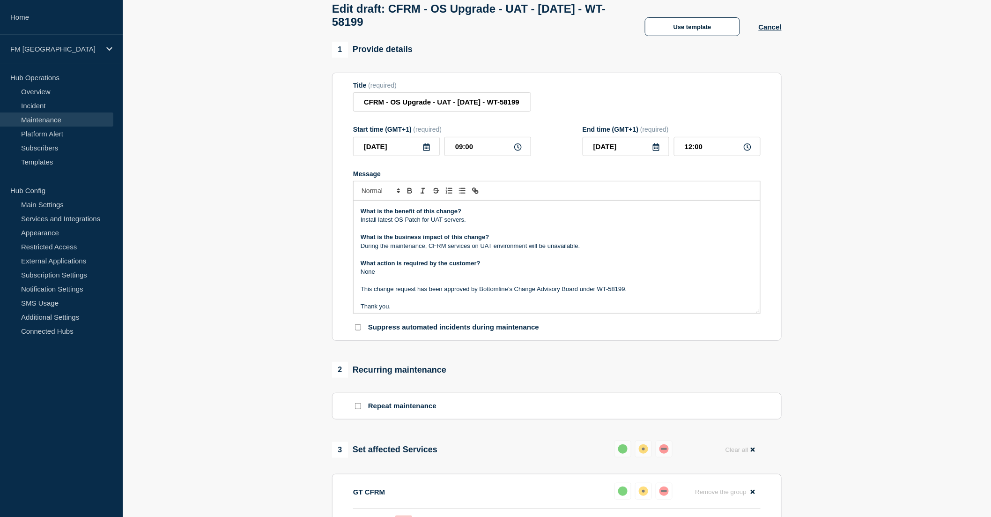
scroll to position [52, 0]
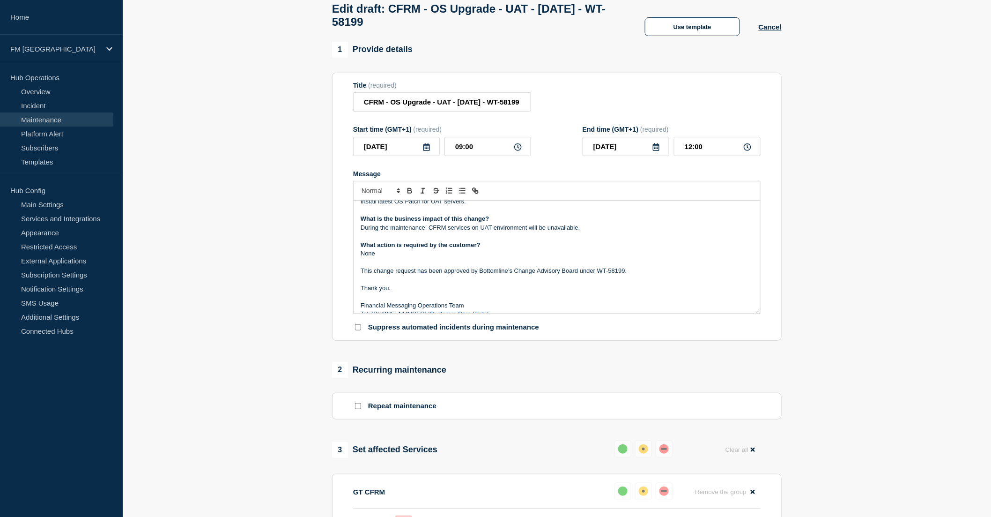
click at [661, 283] on p "Message" at bounding box center [557, 279] width 392 height 8
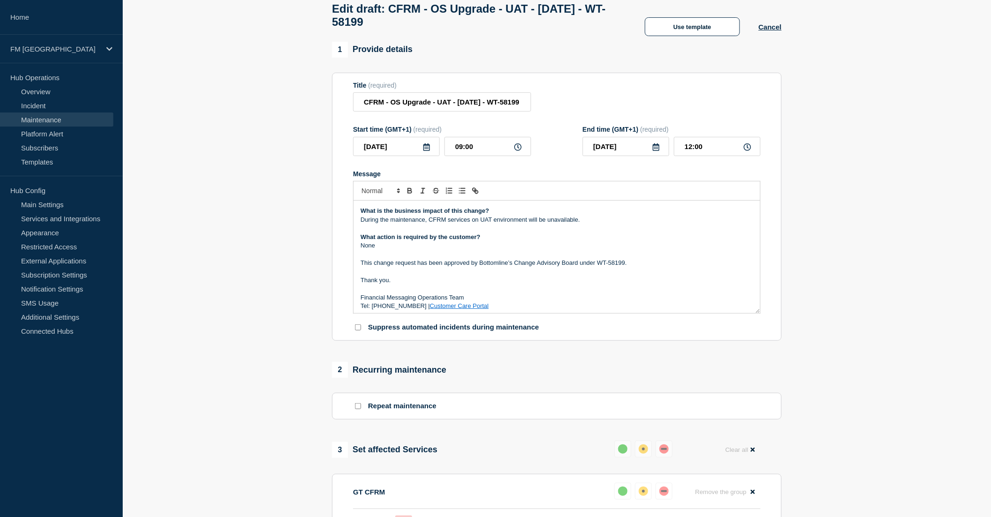
scroll to position [63, 0]
click at [464, 306] on link "Customer Care Portal" at bounding box center [459, 302] width 59 height 7
click at [474, 281] on p "Thank you." at bounding box center [557, 277] width 392 height 8
click at [407, 281] on p "Thank you." at bounding box center [557, 277] width 392 height 8
click at [392, 272] on p "Message" at bounding box center [557, 269] width 392 height 8
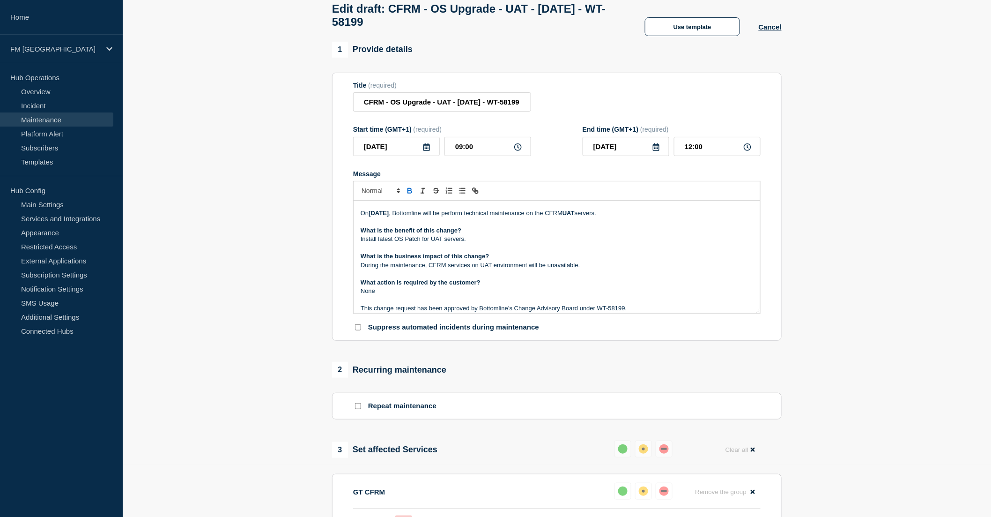
scroll to position [6, 0]
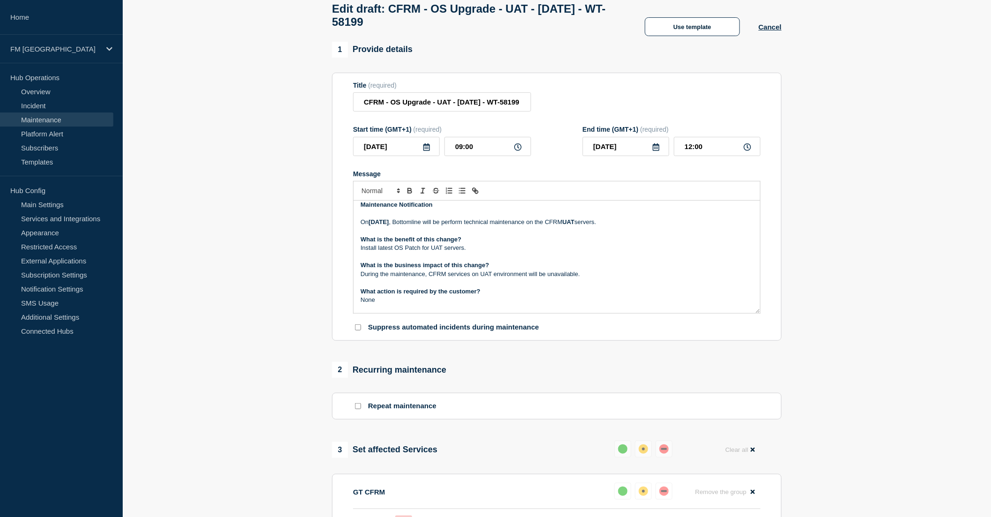
click at [524, 244] on p "What is the benefit of this change?" at bounding box center [557, 239] width 392 height 8
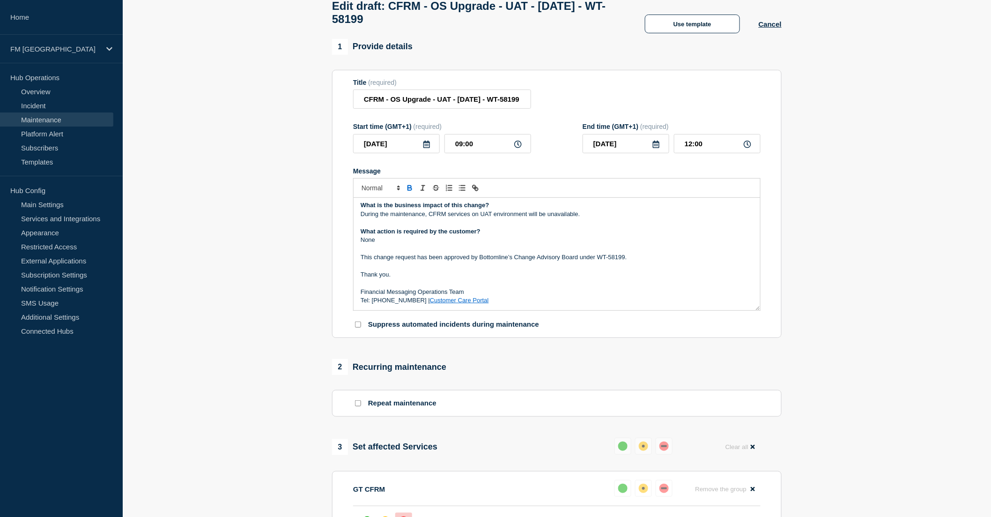
scroll to position [104, 0]
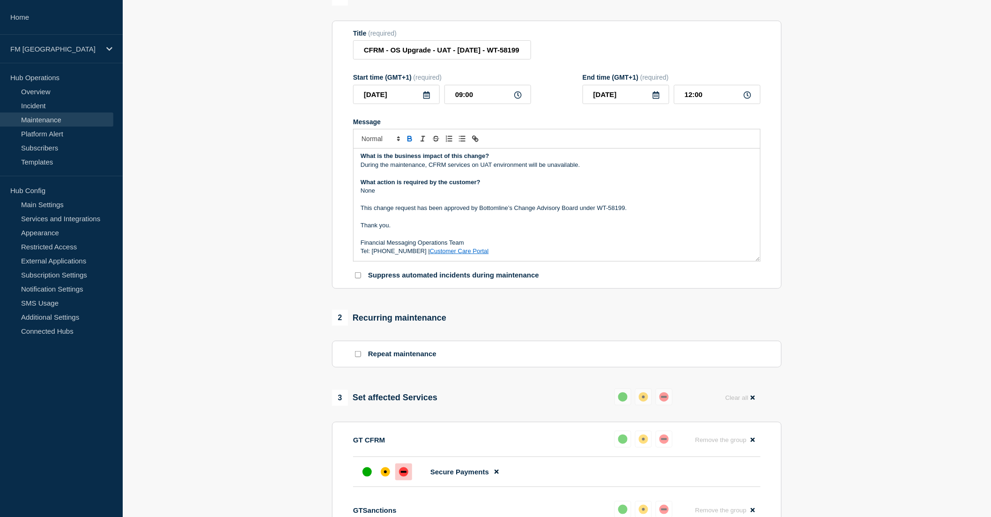
click at [466, 251] on p "Tel: 0870 733 4210 | Customer Care Portal" at bounding box center [557, 251] width 392 height 8
click at [494, 229] on p "Thank you." at bounding box center [557, 225] width 392 height 8
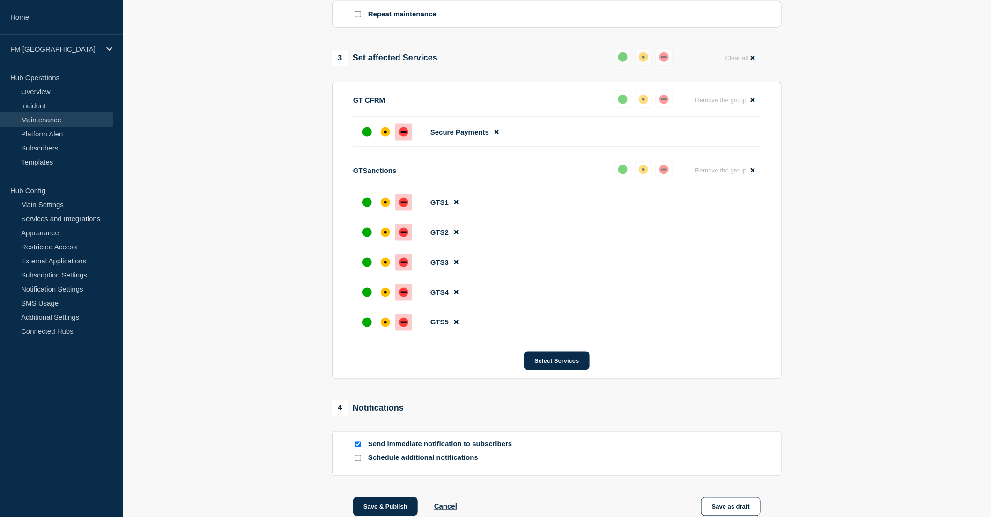
scroll to position [512, 0]
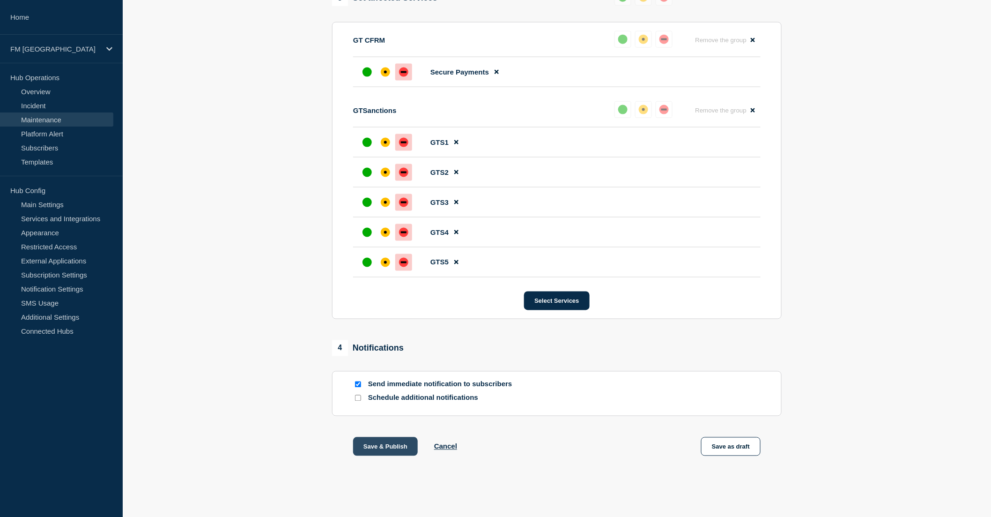
click at [388, 445] on button "Save & Publish" at bounding box center [385, 446] width 65 height 19
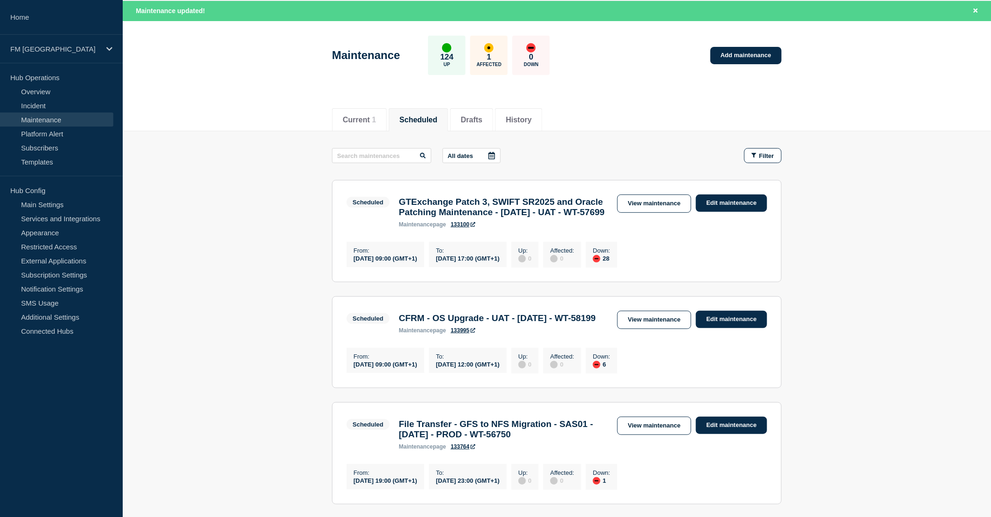
scroll to position [52, 0]
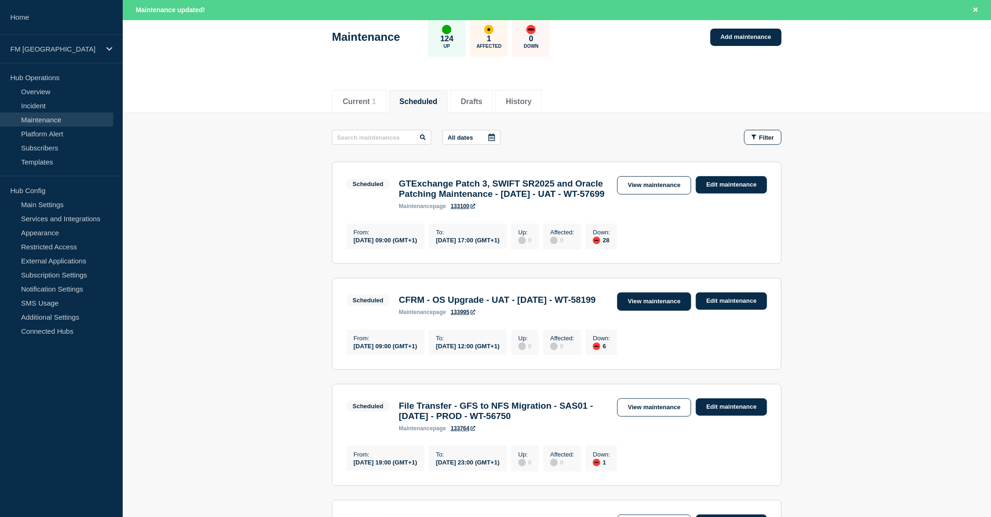
click at [652, 311] on link "View maintenance" at bounding box center [654, 301] width 74 height 18
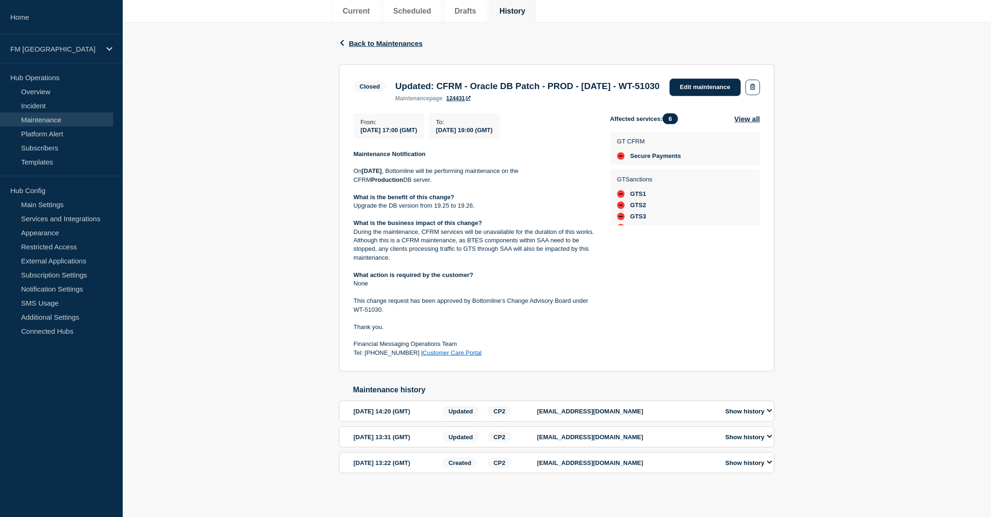
scroll to position [140, 0]
drag, startPoint x: 483, startPoint y: 348, endPoint x: 349, endPoint y: 324, distance: 136.1
click at [349, 324] on section "Closed Updated: CFRM - Oracle DB Patch - PROD - [DATE] - WT-51030 maintenance p…" at bounding box center [557, 218] width 436 height 308
copy div "Thank you. Financial Messaging Operations Team Tel: [PHONE_NUMBER] | Customer C…"
drag, startPoint x: 443, startPoint y: 71, endPoint x: 527, endPoint y: 81, distance: 84.5
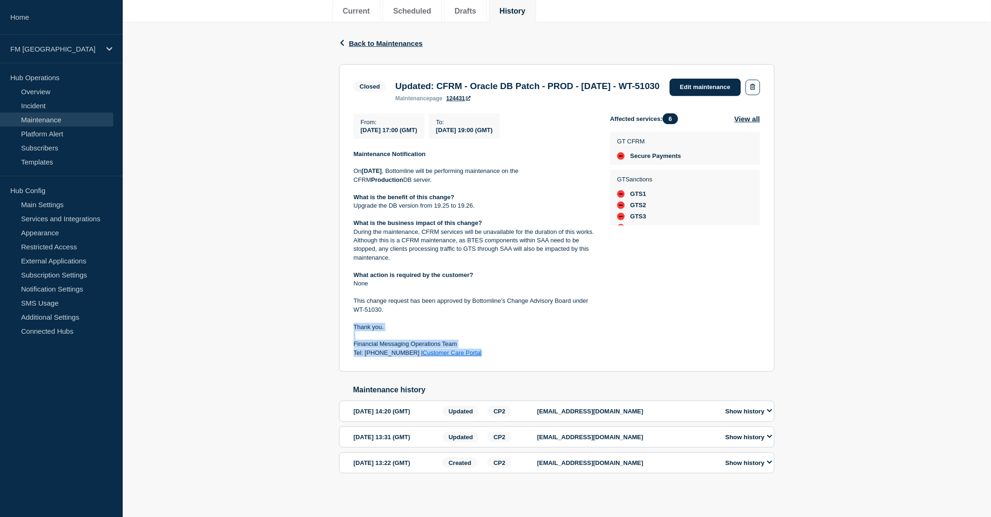
click at [527, 81] on h3 "Updated: CFRM - Oracle DB Patch - PROD - [DATE] - WT-51030" at bounding box center [527, 86] width 264 height 10
copy h3 "CFRM - Oracle DB Patch - PROD - [DATE] - WT-51030"
click at [60, 116] on link "Maintenance" at bounding box center [56, 119] width 113 height 14
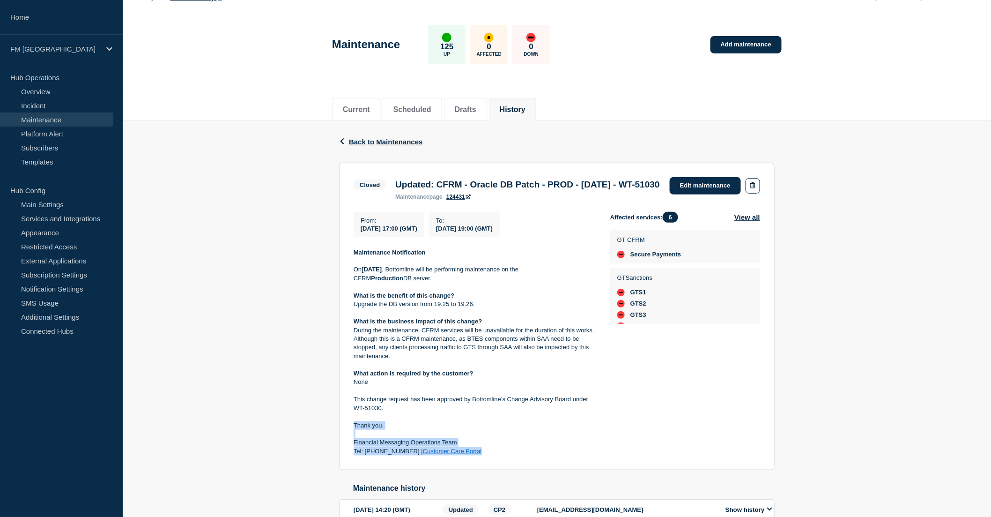
scroll to position [0, 0]
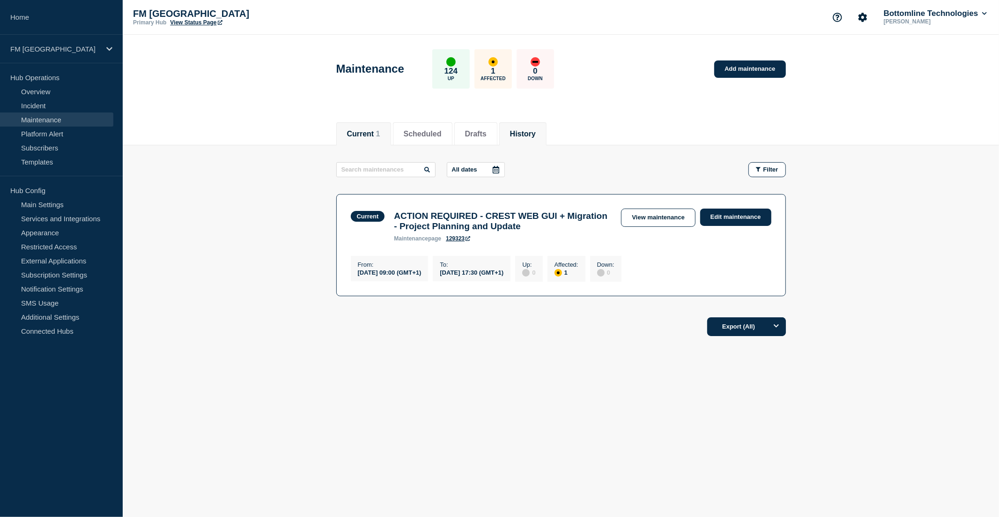
click at [534, 137] on button "History" at bounding box center [523, 134] width 26 height 8
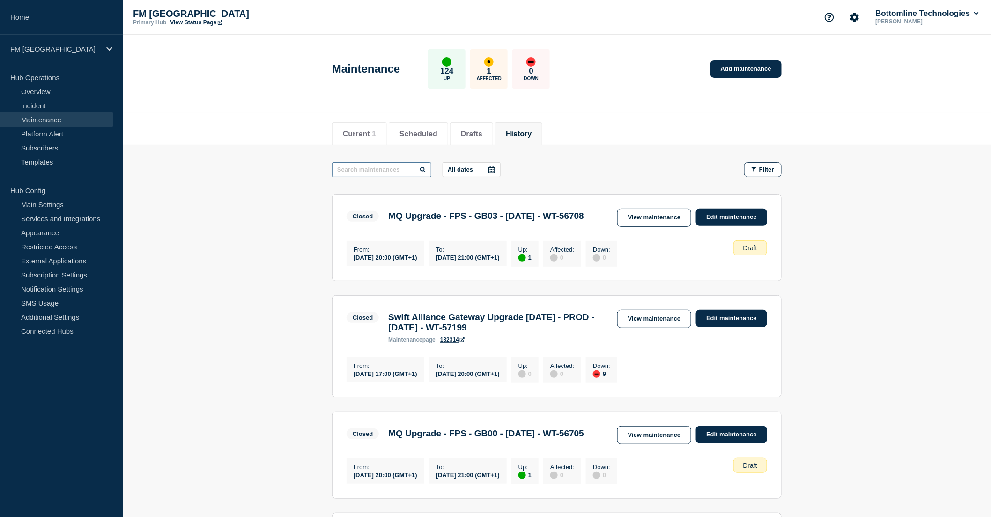
click at [382, 171] on input "text" at bounding box center [381, 169] width 99 height 15
type input "CFRM"
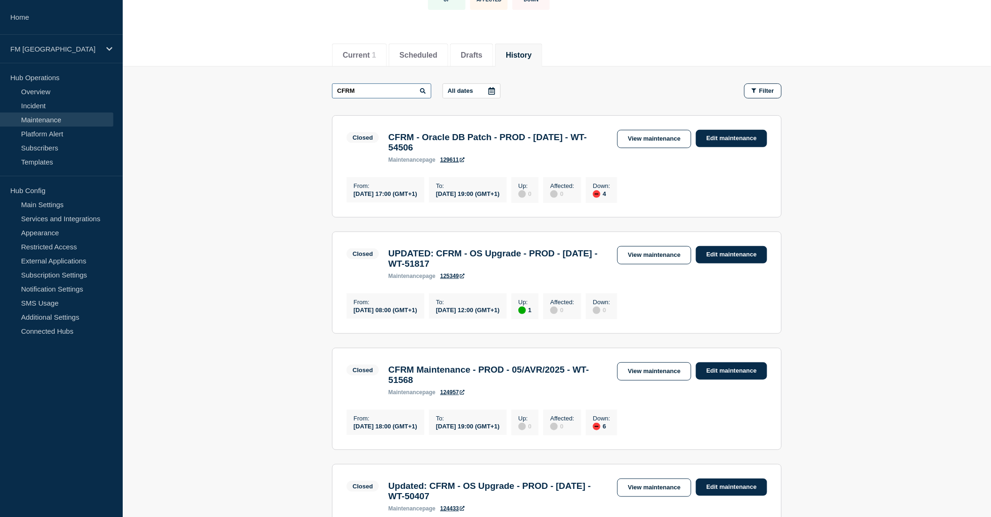
scroll to position [104, 0]
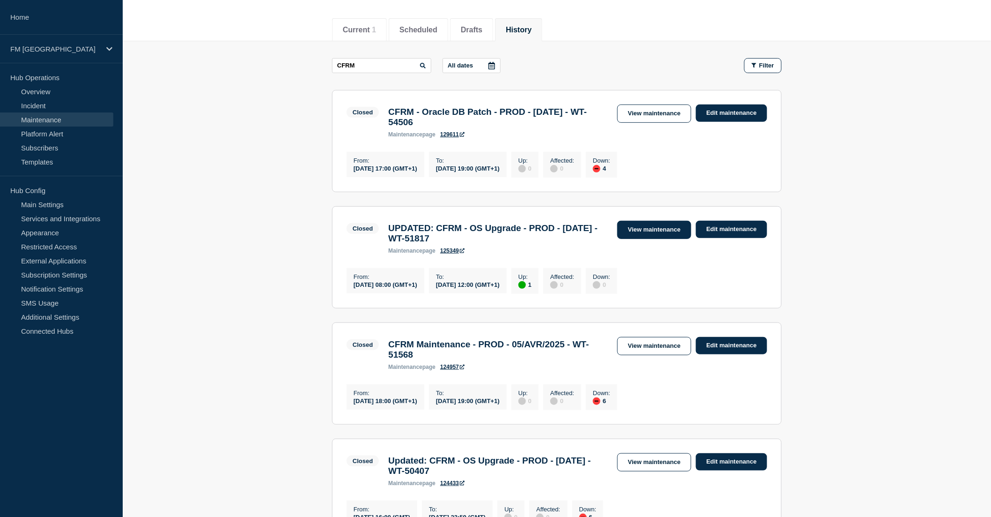
click at [642, 231] on link "View maintenance" at bounding box center [654, 230] width 74 height 18
